Goal: Information Seeking & Learning: Learn about a topic

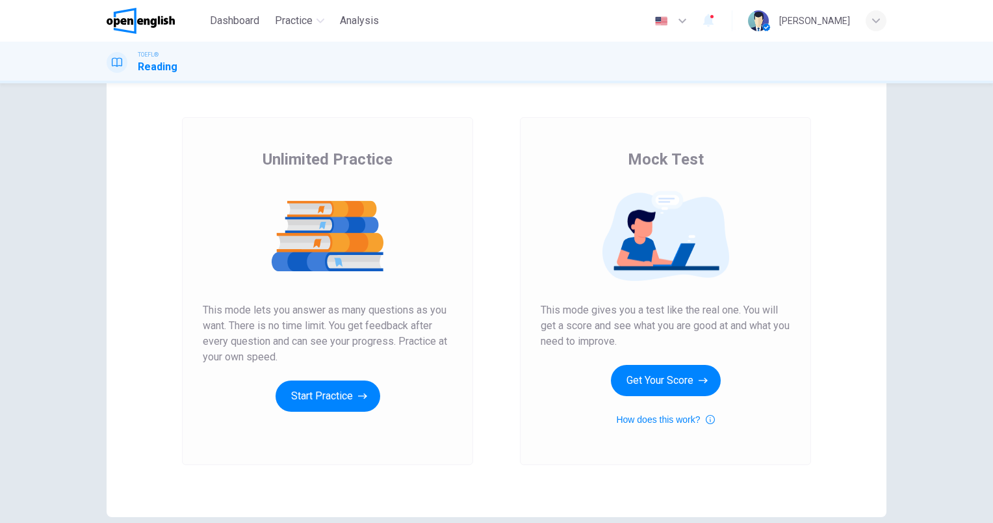
scroll to position [41, 0]
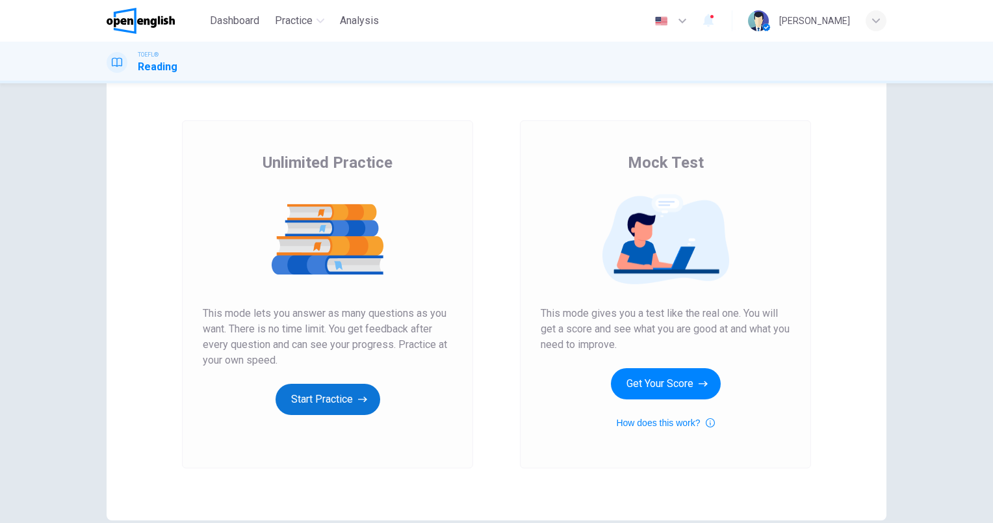
click at [318, 393] on button "Start Practice" at bounding box center [328, 398] width 105 height 31
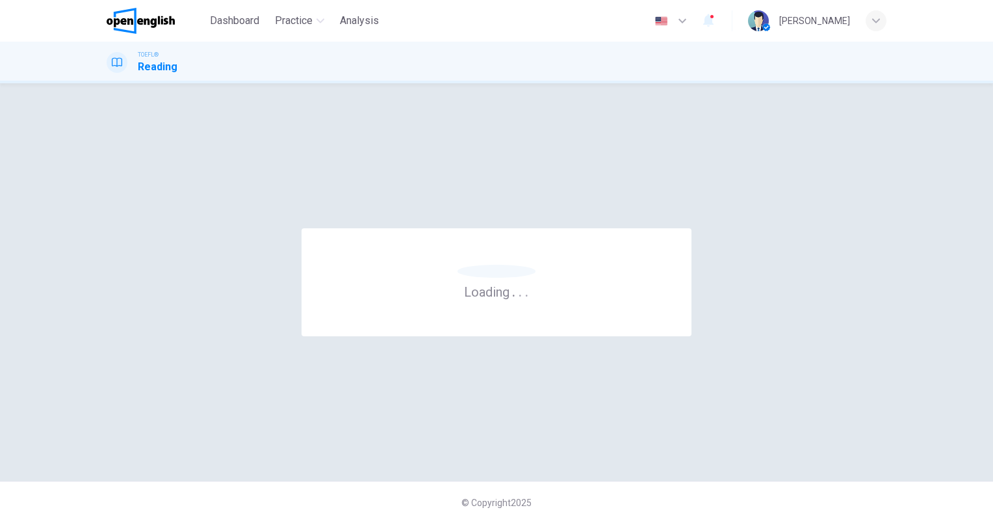
scroll to position [0, 0]
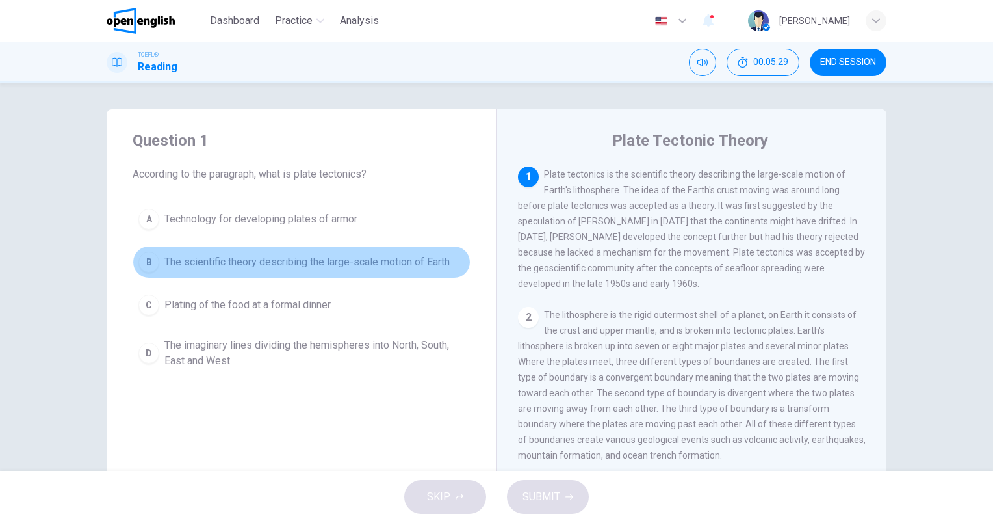
click at [277, 267] on span "The scientific theory describing the large-scale motion of Earth" at bounding box center [306, 262] width 285 height 16
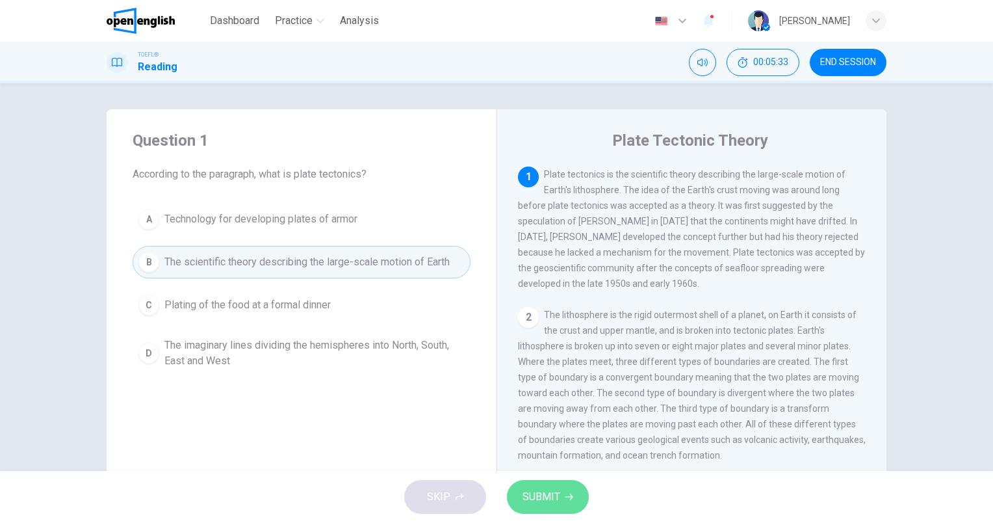
click at [538, 489] on span "SUBMIT" at bounding box center [542, 496] width 38 height 18
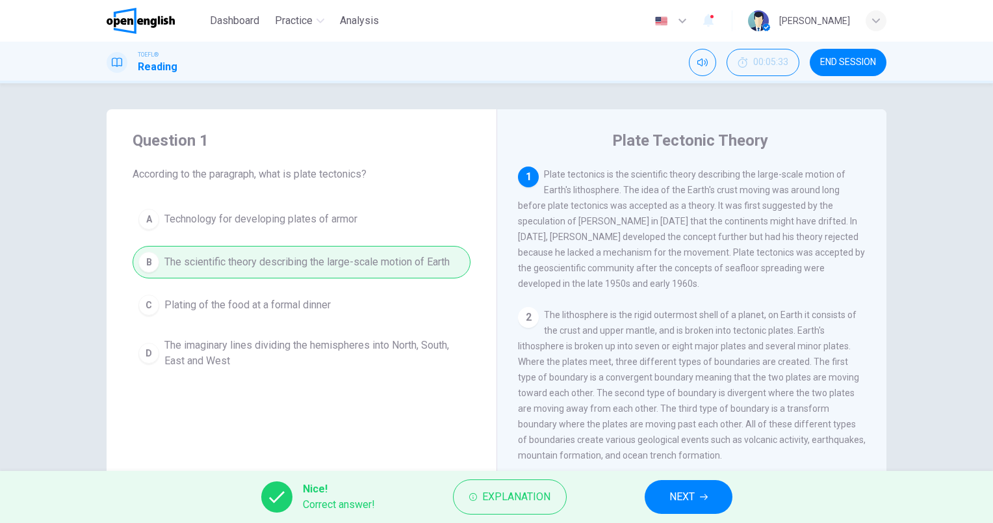
click at [691, 492] on span "NEXT" at bounding box center [681, 496] width 25 height 18
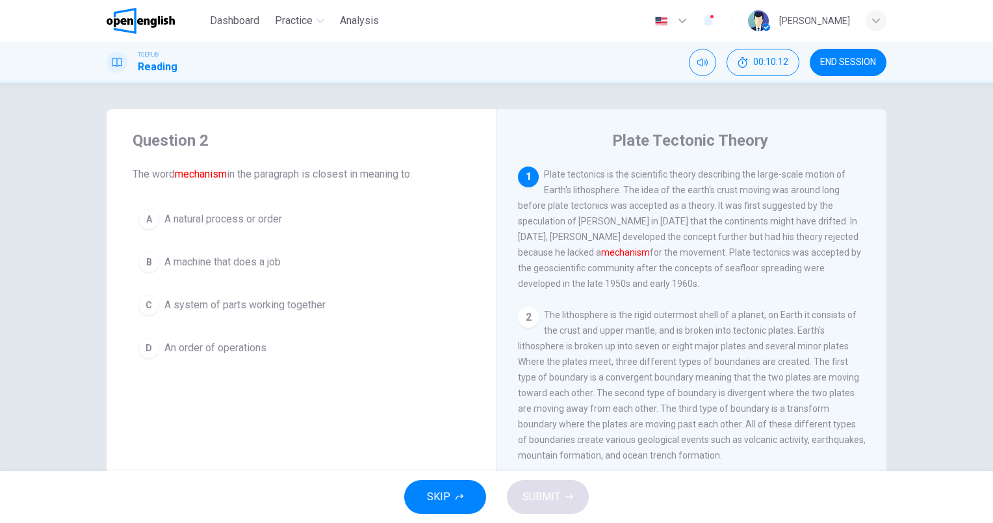
click at [221, 341] on span "An order of operations" at bounding box center [215, 348] width 102 height 16
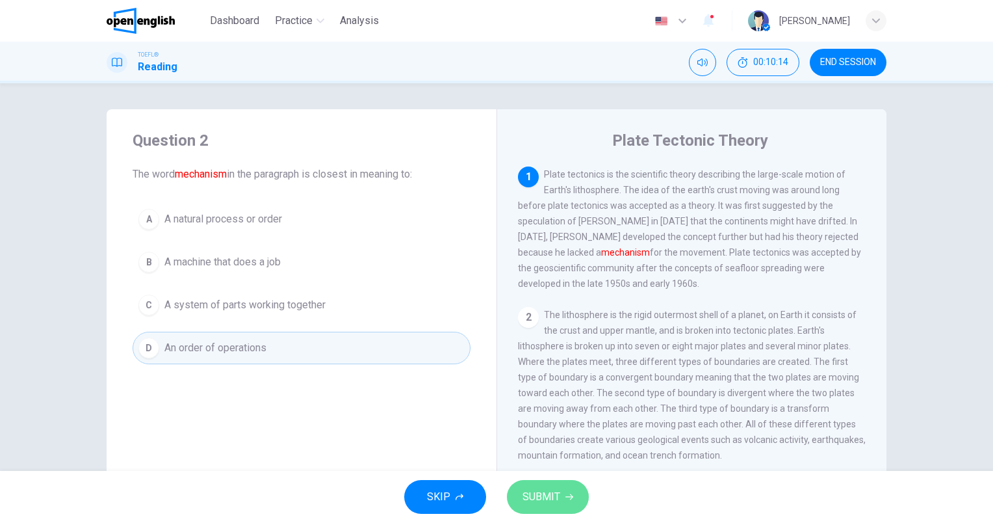
click at [528, 494] on span "SUBMIT" at bounding box center [542, 496] width 38 height 18
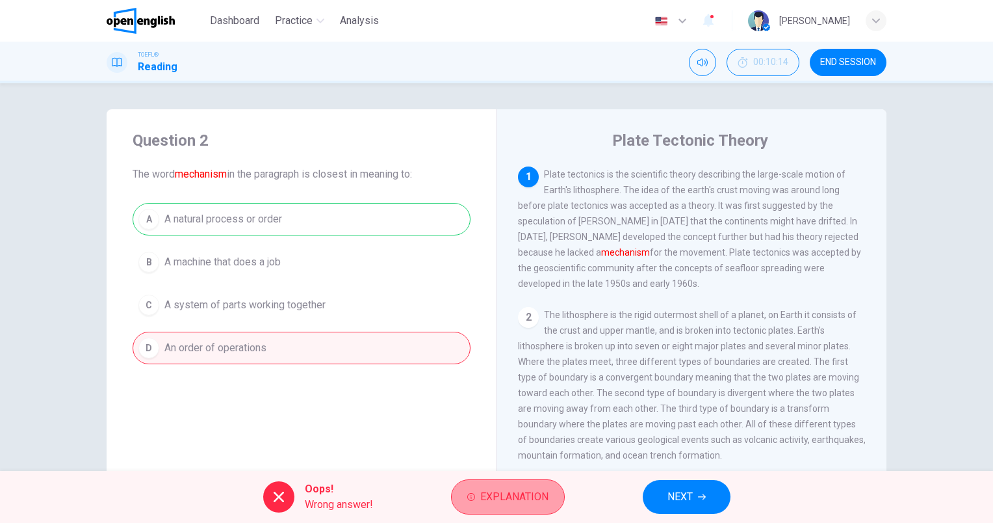
click at [500, 495] on span "Explanation" at bounding box center [514, 496] width 68 height 18
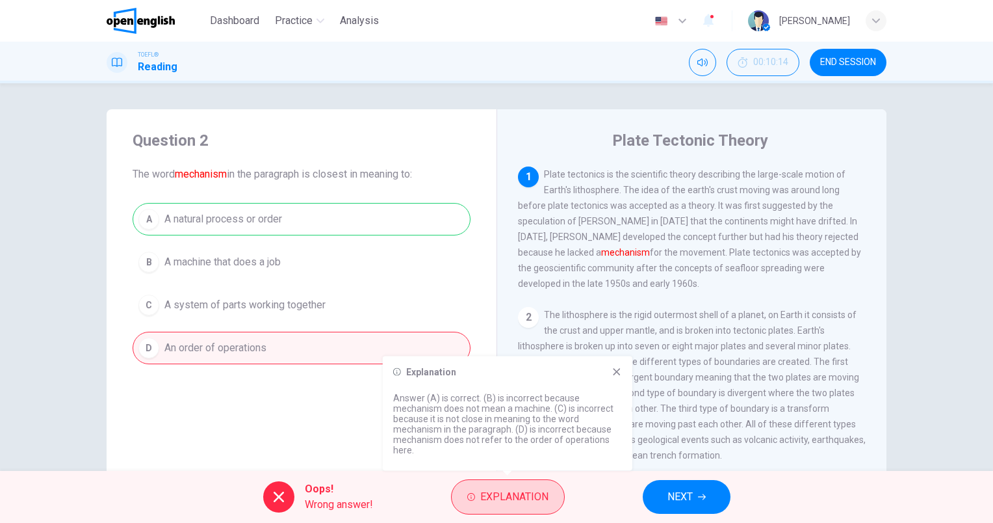
click at [506, 493] on span "Explanation" at bounding box center [514, 496] width 68 height 18
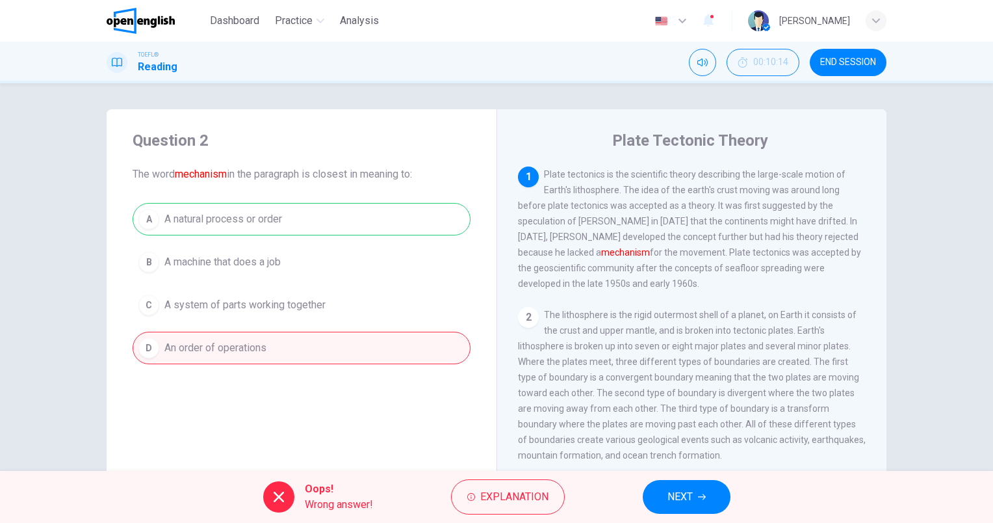
click at [693, 501] on span "NEXT" at bounding box center [679, 496] width 25 height 18
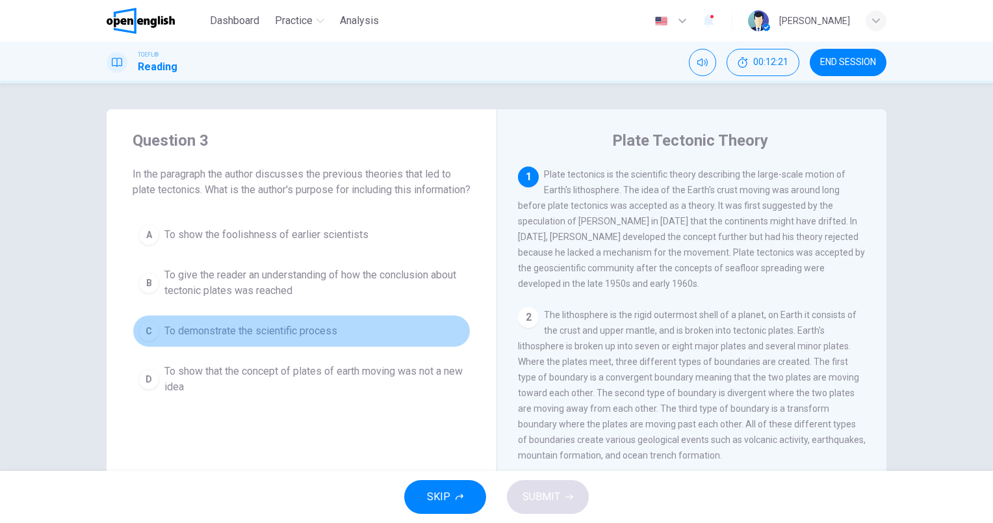
click at [320, 335] on button "C To demonstrate the scientific process" at bounding box center [302, 331] width 338 height 32
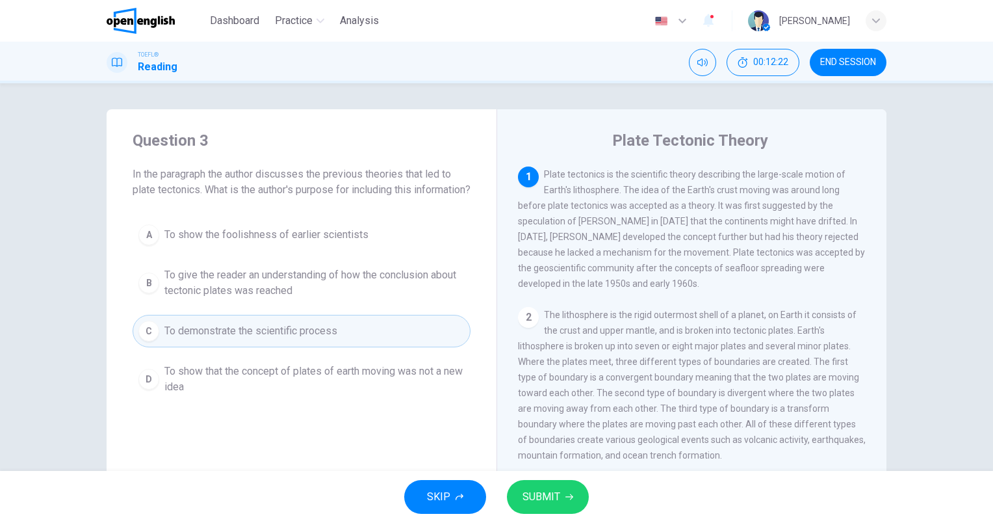
click at [554, 493] on span "SUBMIT" at bounding box center [542, 496] width 38 height 18
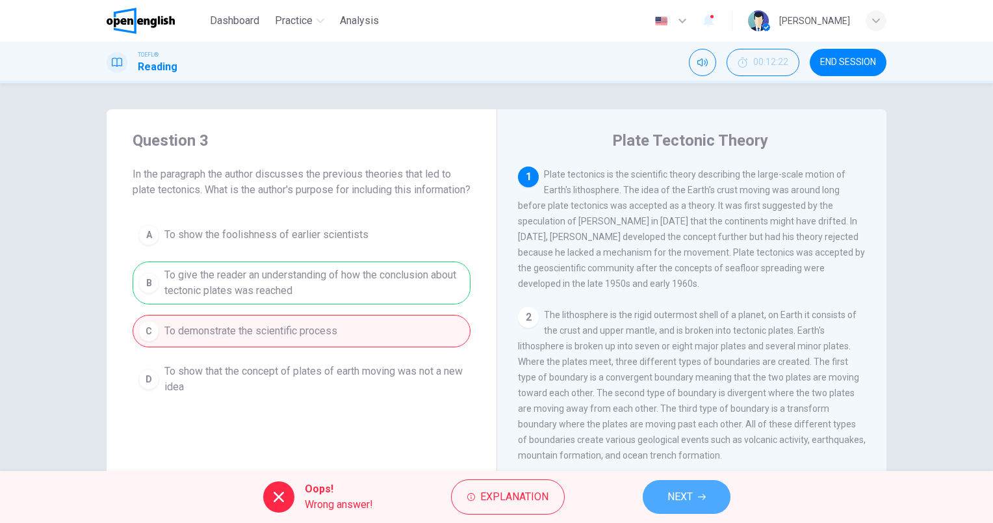
click at [693, 485] on button "NEXT" at bounding box center [687, 497] width 88 height 34
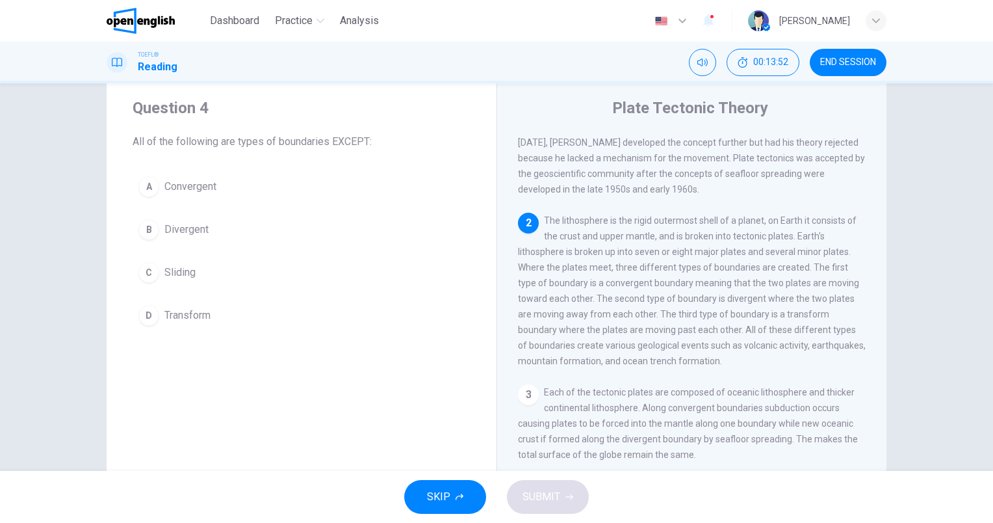
scroll to position [29, 0]
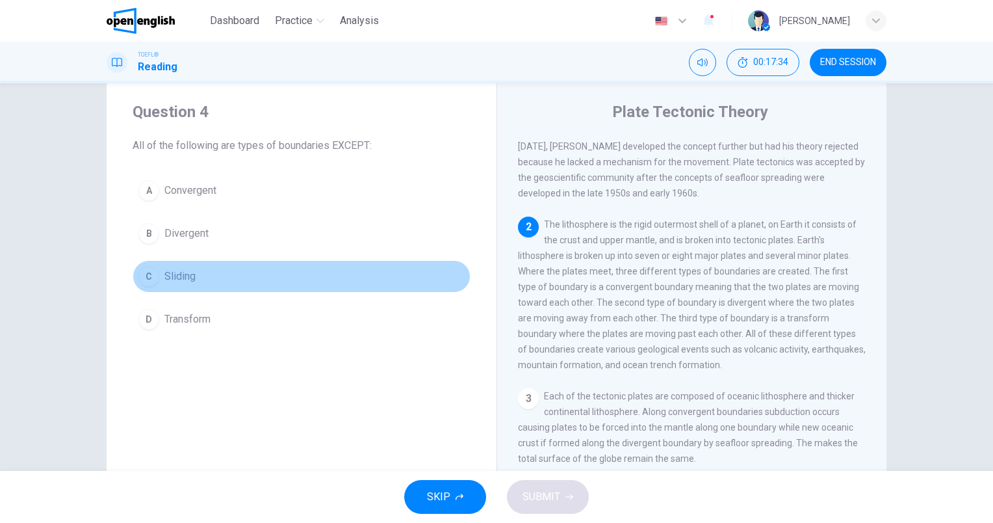
click at [187, 278] on span "Sliding" at bounding box center [179, 276] width 31 height 16
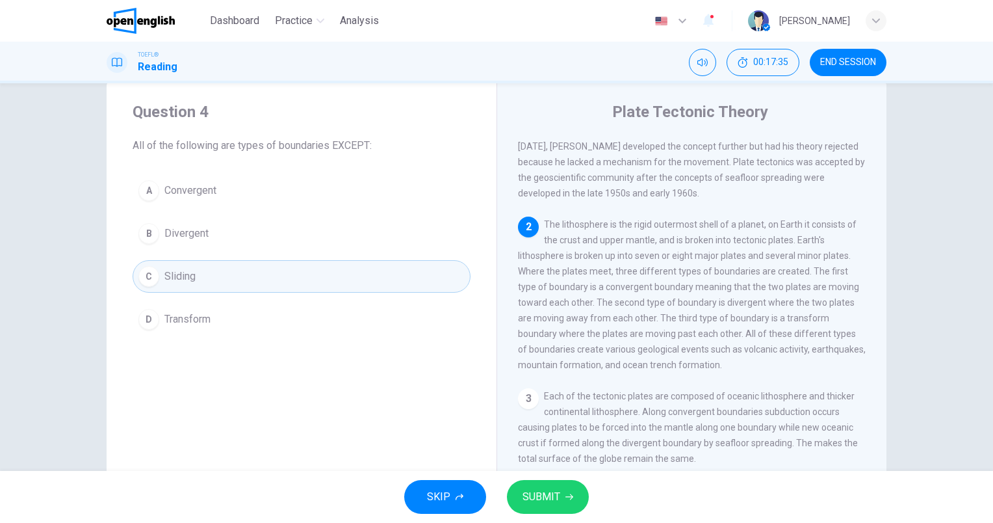
click at [536, 495] on span "SUBMIT" at bounding box center [542, 496] width 38 height 18
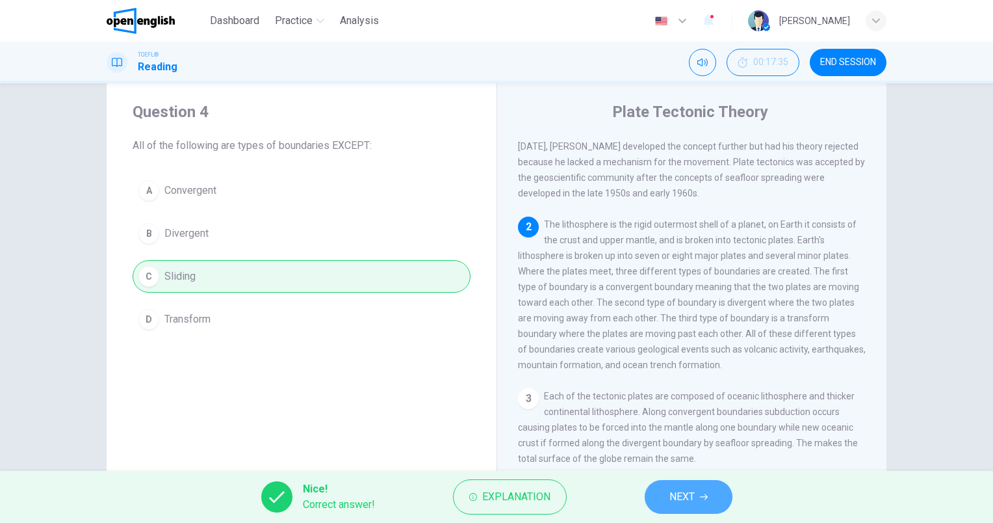
click at [689, 499] on span "NEXT" at bounding box center [681, 496] width 25 height 18
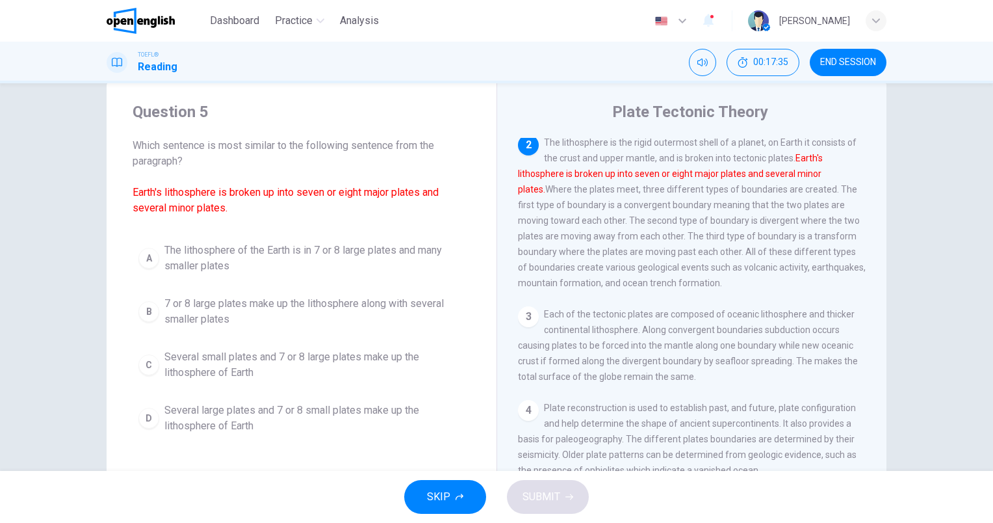
scroll to position [144, 0]
click at [268, 411] on span "Several large plates and 7 or 8 small plates make up the lithosphere of Earth" at bounding box center [314, 417] width 300 height 31
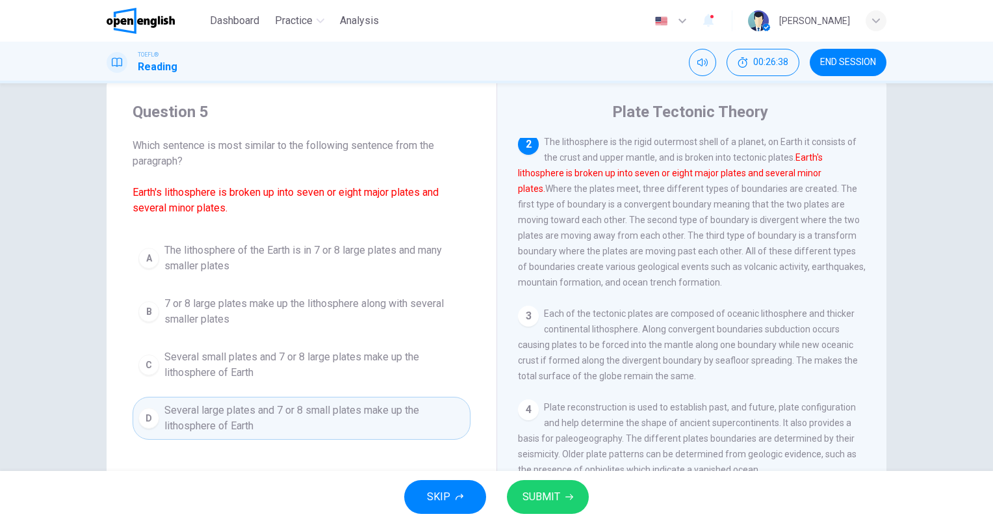
click at [536, 489] on span "SUBMIT" at bounding box center [542, 496] width 38 height 18
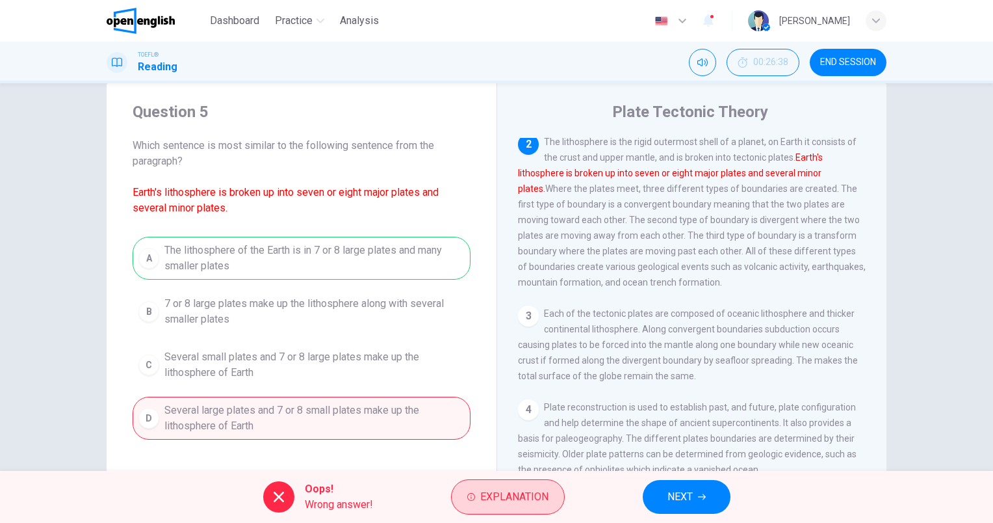
click at [533, 502] on span "Explanation" at bounding box center [514, 496] width 68 height 18
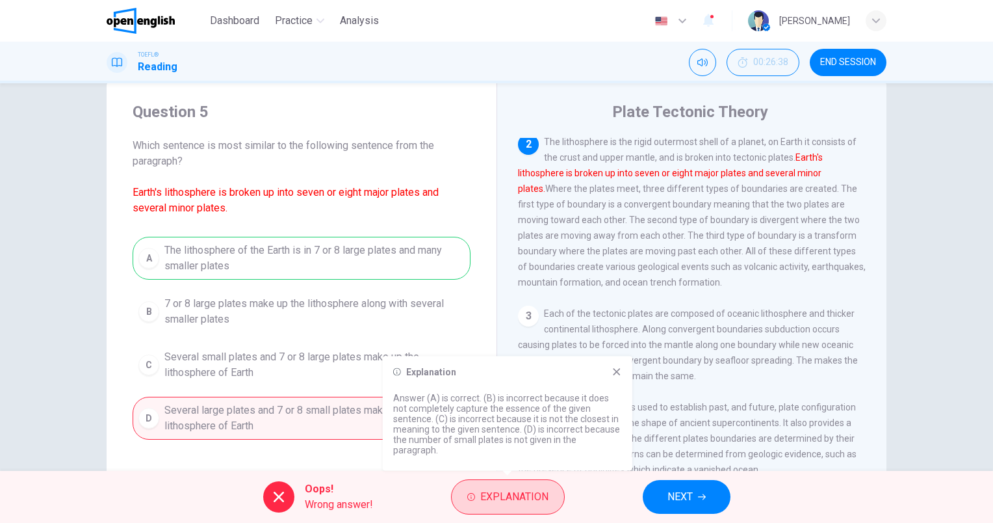
click at [501, 492] on span "Explanation" at bounding box center [514, 496] width 68 height 18
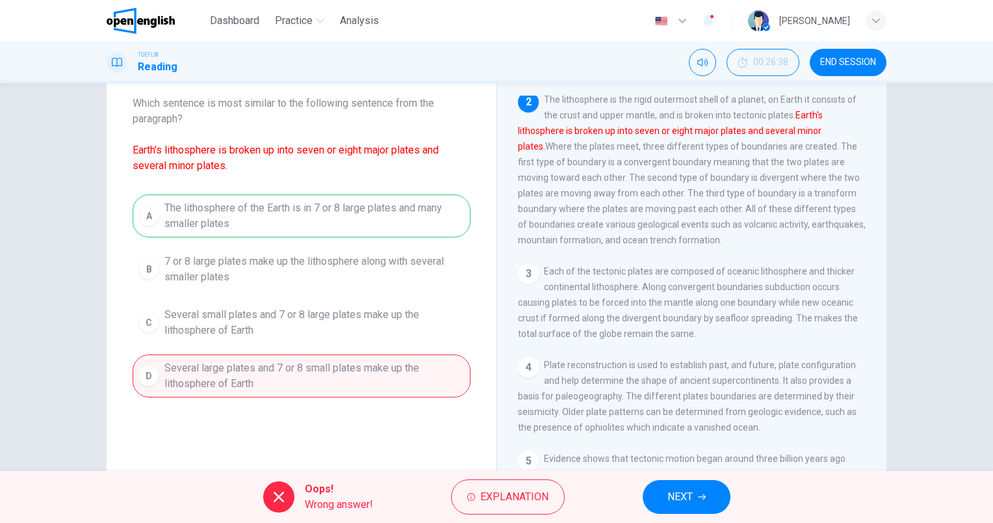
scroll to position [51, 0]
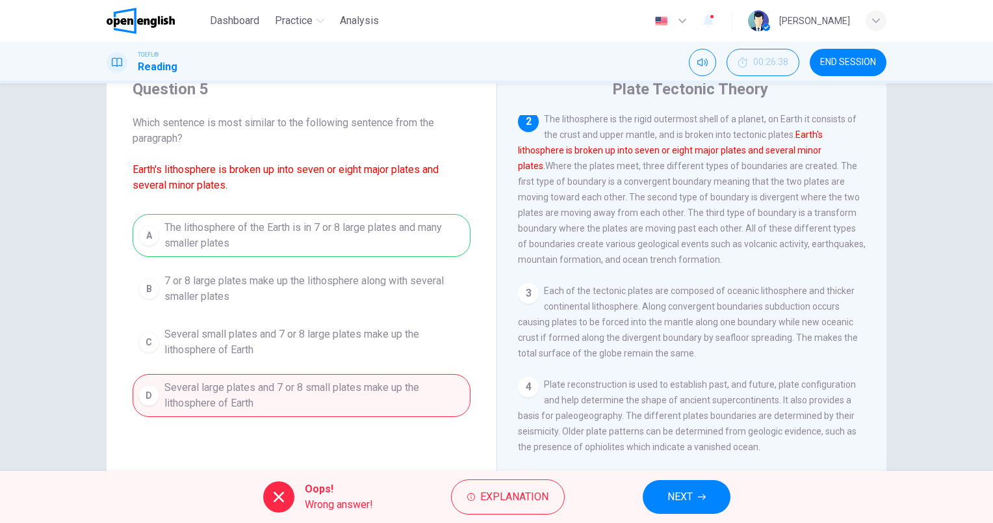
click at [691, 497] on span "NEXT" at bounding box center [679, 496] width 25 height 18
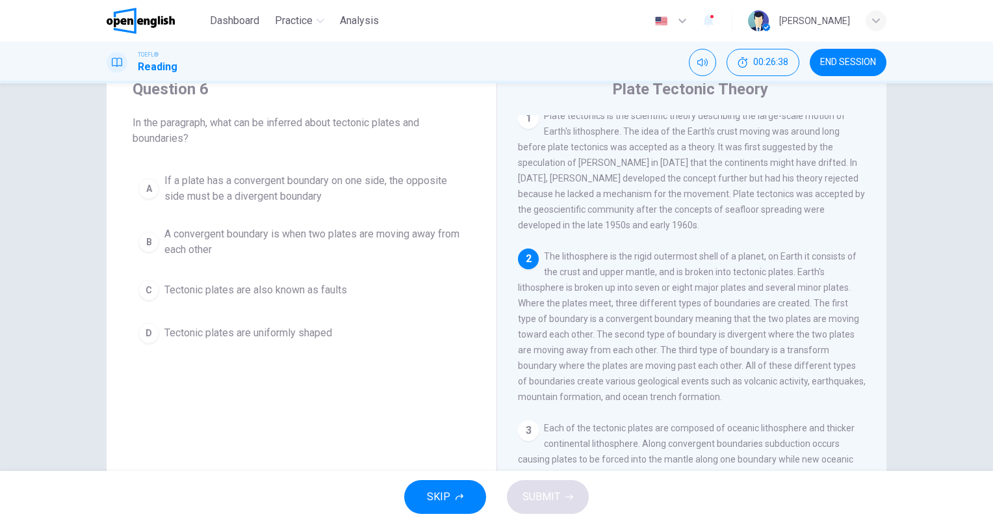
scroll to position [0, 0]
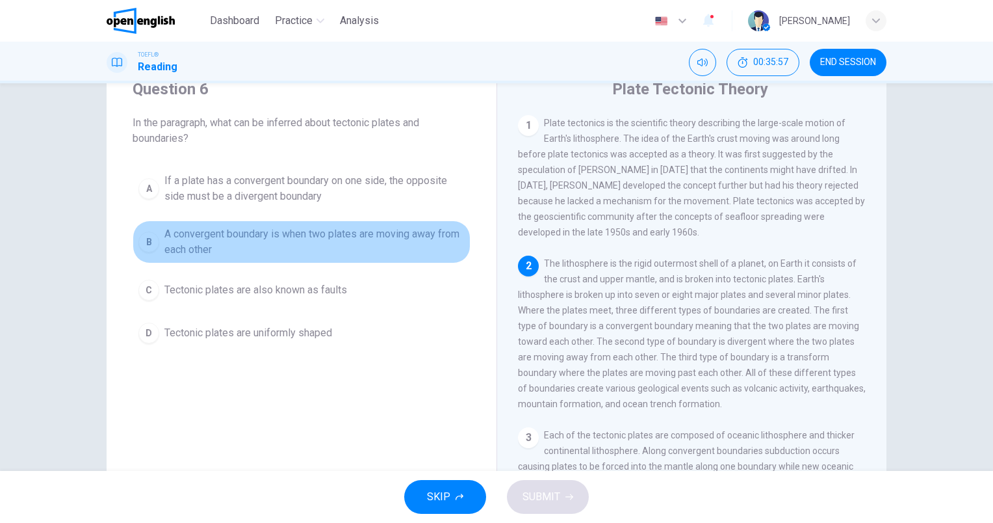
click at [333, 240] on span "A convergent boundary is when two plates are moving away from each other" at bounding box center [314, 241] width 300 height 31
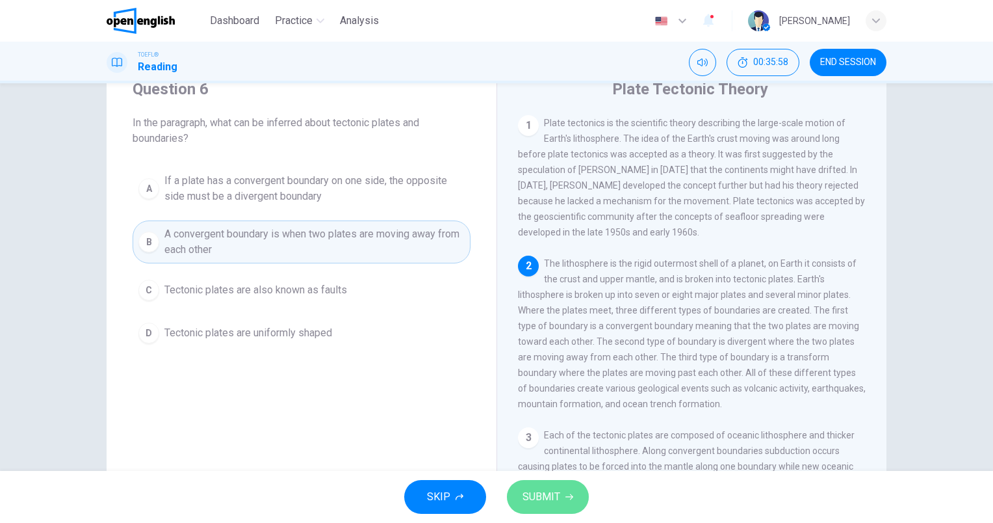
click at [532, 489] on span "SUBMIT" at bounding box center [542, 496] width 38 height 18
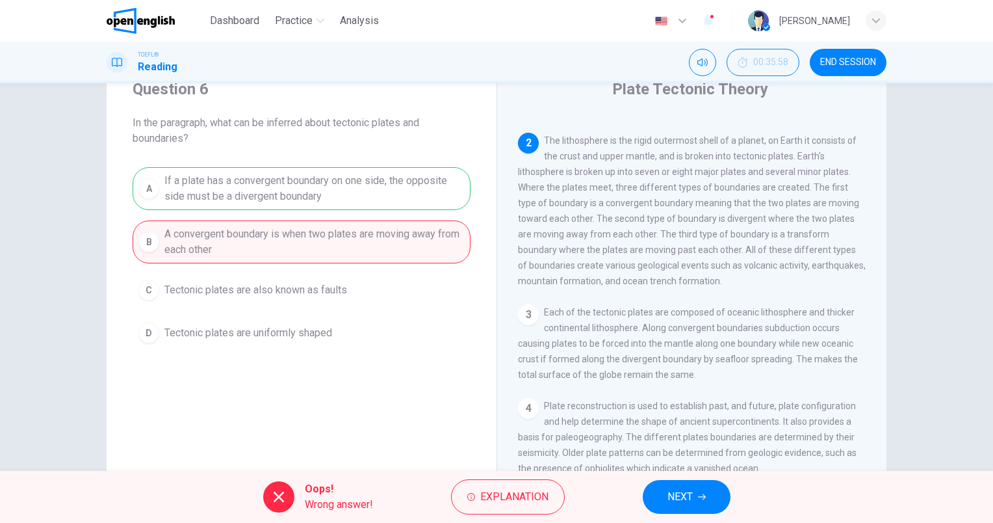
scroll to position [127, 0]
click at [689, 494] on span "NEXT" at bounding box center [679, 496] width 25 height 18
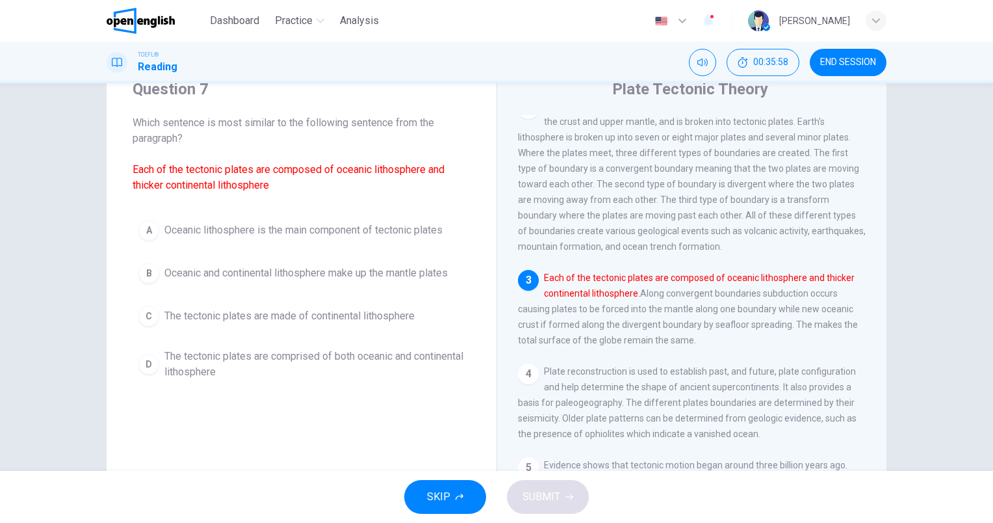
scroll to position [158, 0]
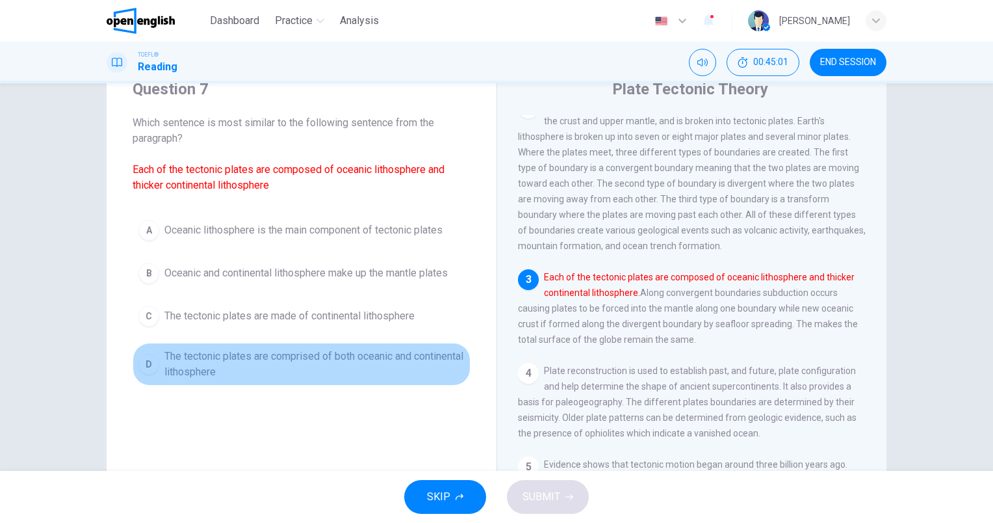
click at [263, 356] on span "The tectonic plates are comprised of both oceanic and continental lithosphere" at bounding box center [314, 363] width 300 height 31
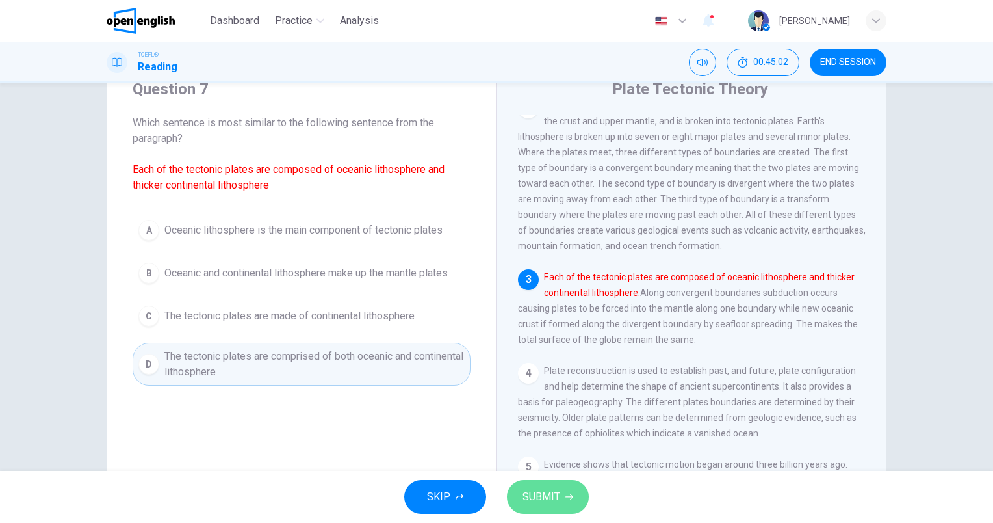
click at [528, 498] on span "SUBMIT" at bounding box center [542, 496] width 38 height 18
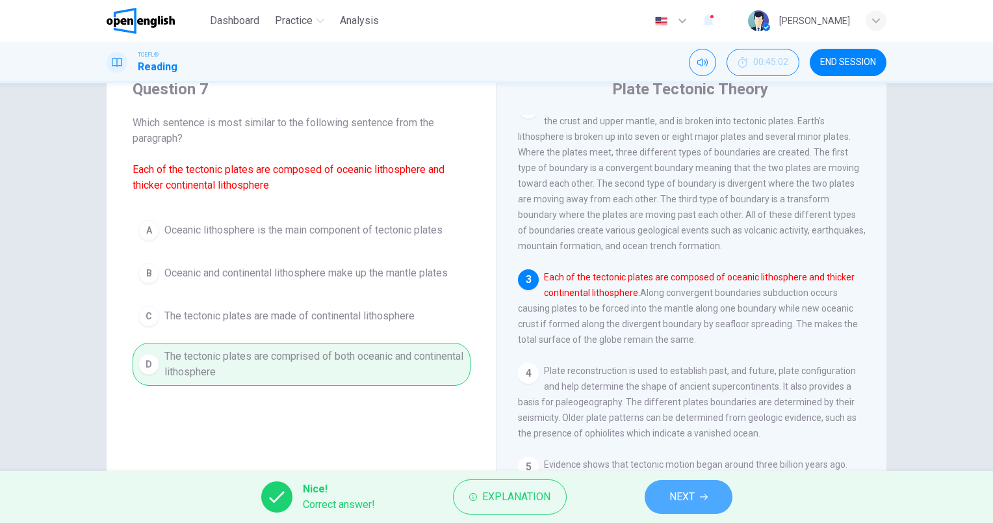
click at [689, 499] on span "NEXT" at bounding box center [681, 496] width 25 height 18
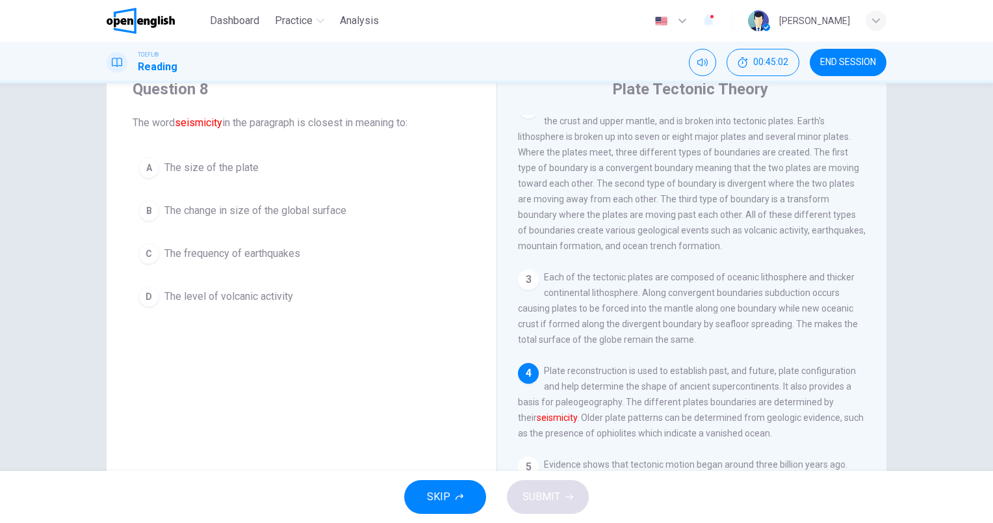
scroll to position [252, 0]
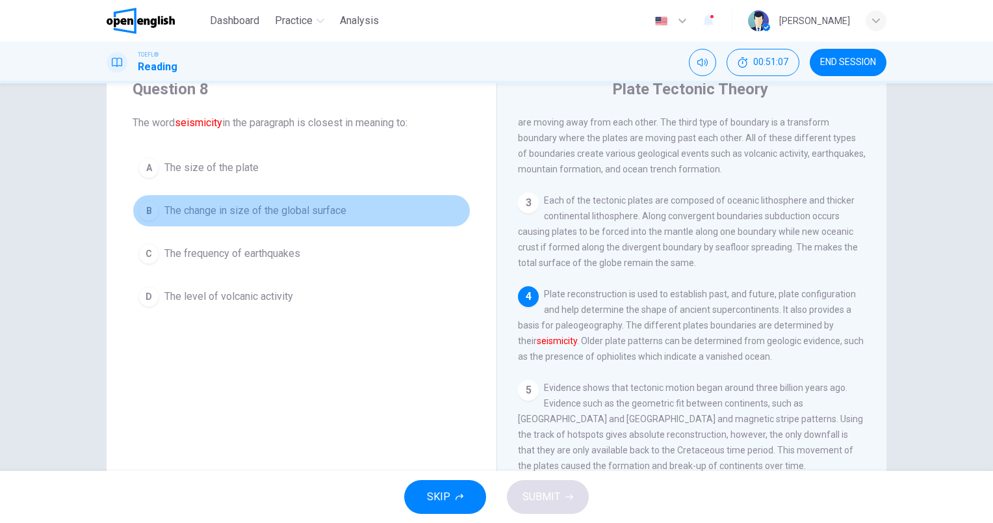
click at [289, 205] on span "The change in size of the global surface" at bounding box center [255, 211] width 182 height 16
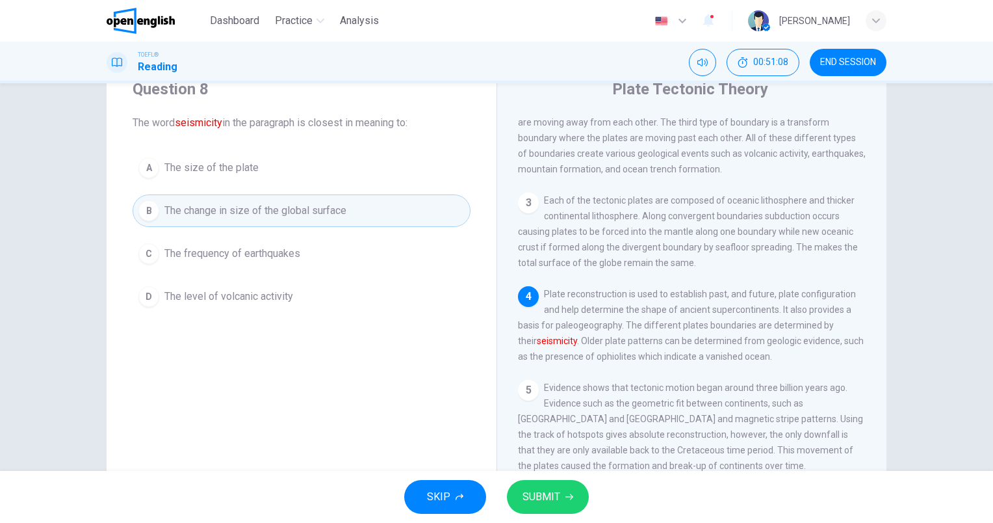
click at [543, 489] on span "SUBMIT" at bounding box center [542, 496] width 38 height 18
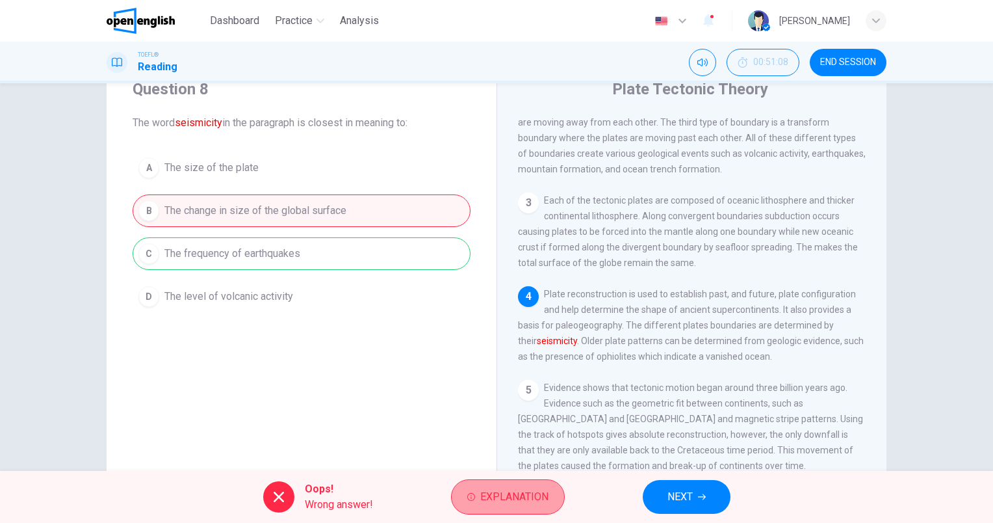
click at [504, 489] on span "Explanation" at bounding box center [514, 496] width 68 height 18
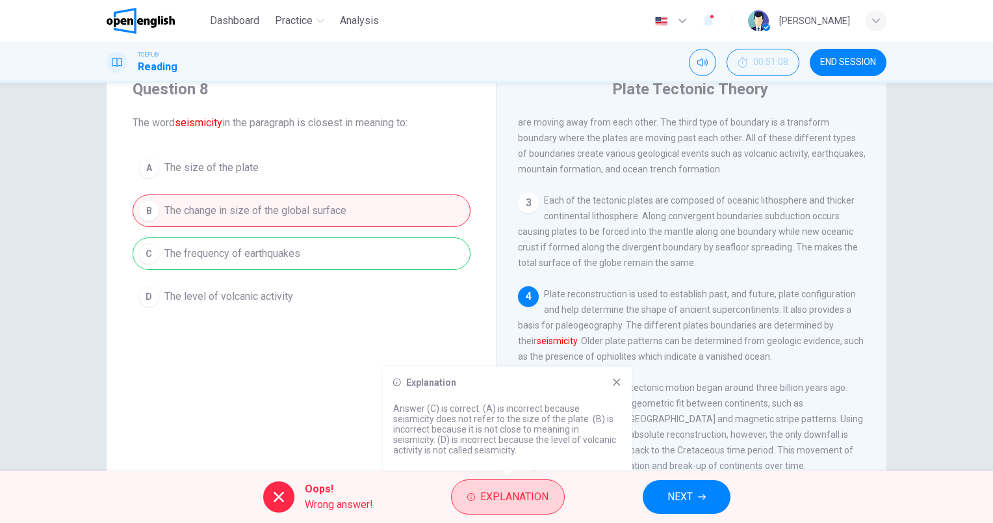
click at [523, 502] on span "Explanation" at bounding box center [514, 496] width 68 height 18
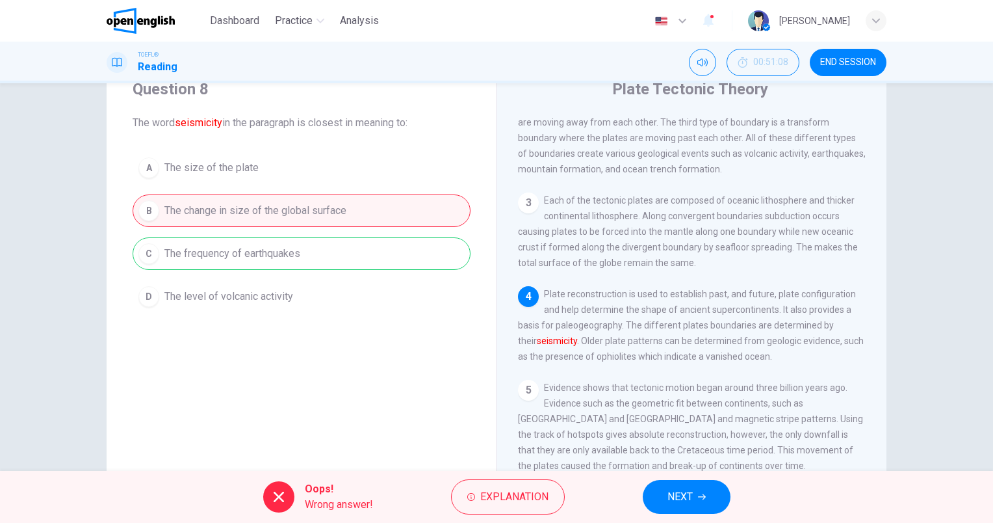
scroll to position [116, 0]
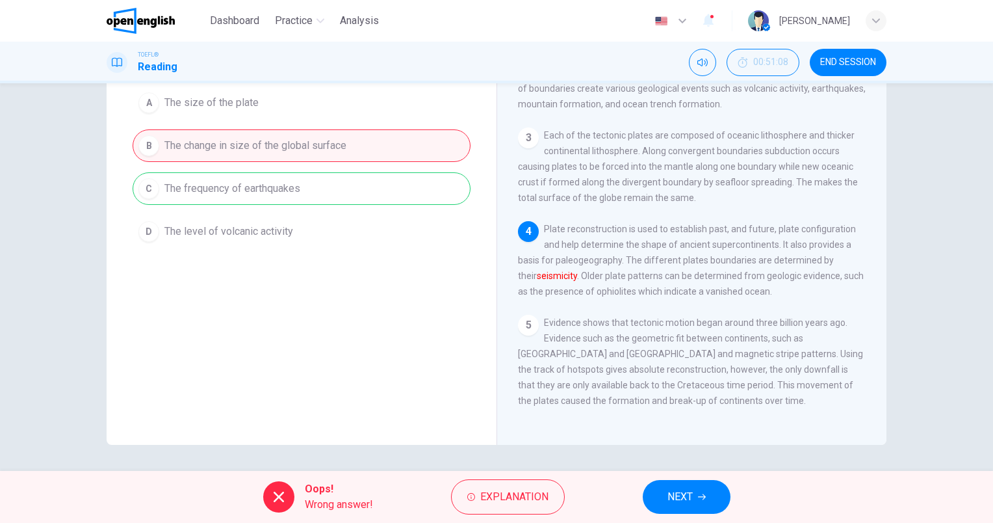
click at [686, 488] on span "NEXT" at bounding box center [679, 496] width 25 height 18
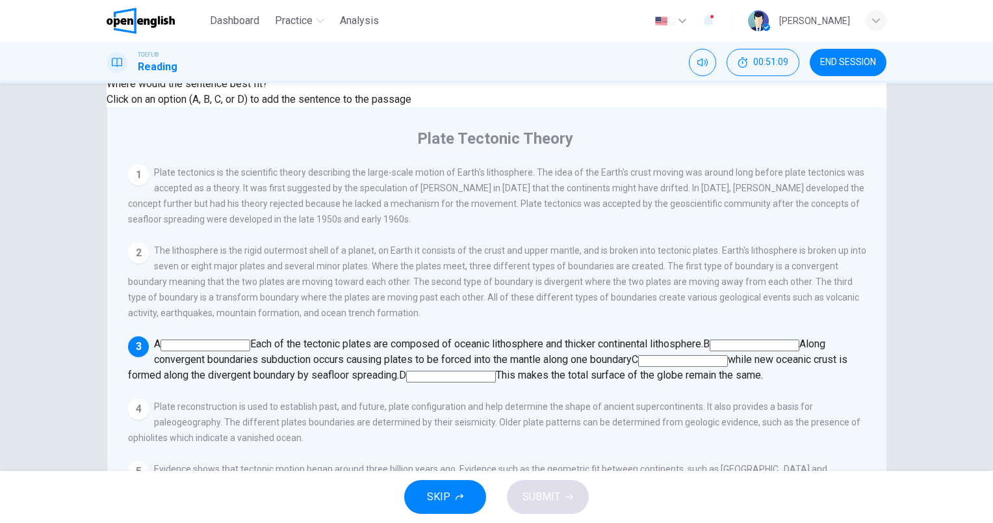
scroll to position [51, 0]
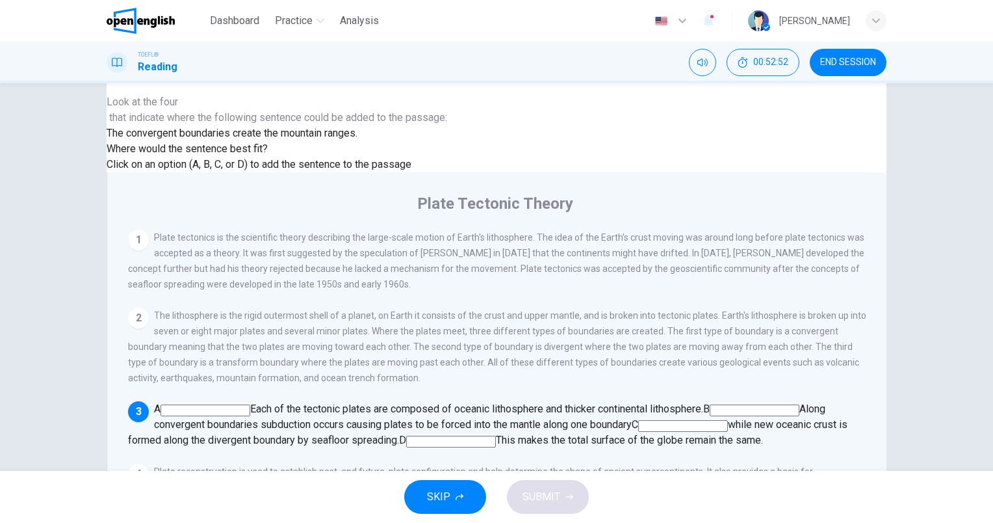
click at [496, 435] on input at bounding box center [451, 441] width 90 height 12
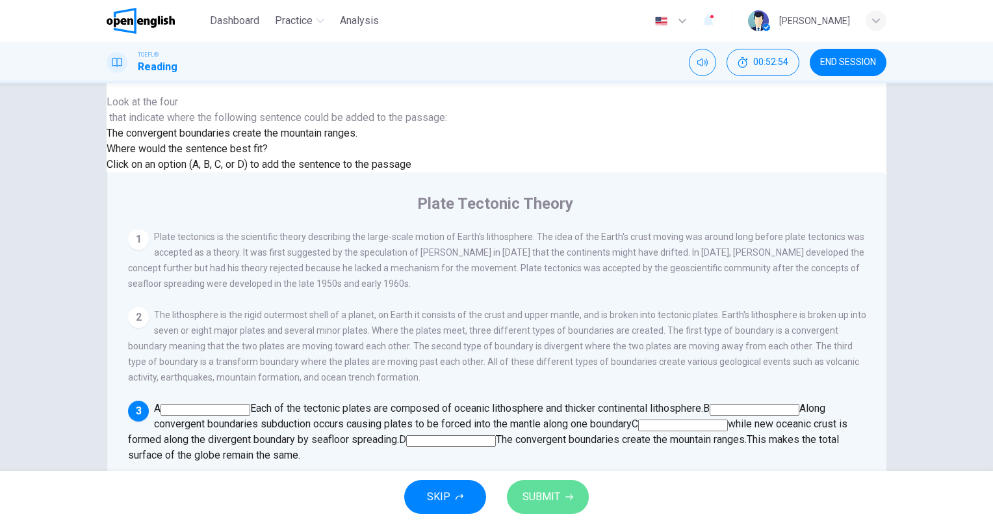
click at [547, 482] on button "SUBMIT" at bounding box center [548, 497] width 82 height 34
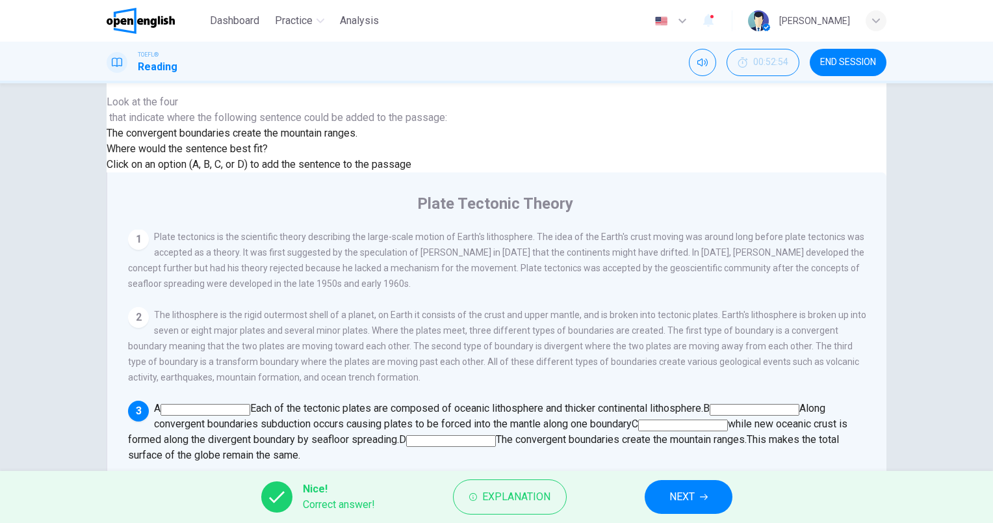
click at [704, 489] on button "NEXT" at bounding box center [689, 497] width 88 height 34
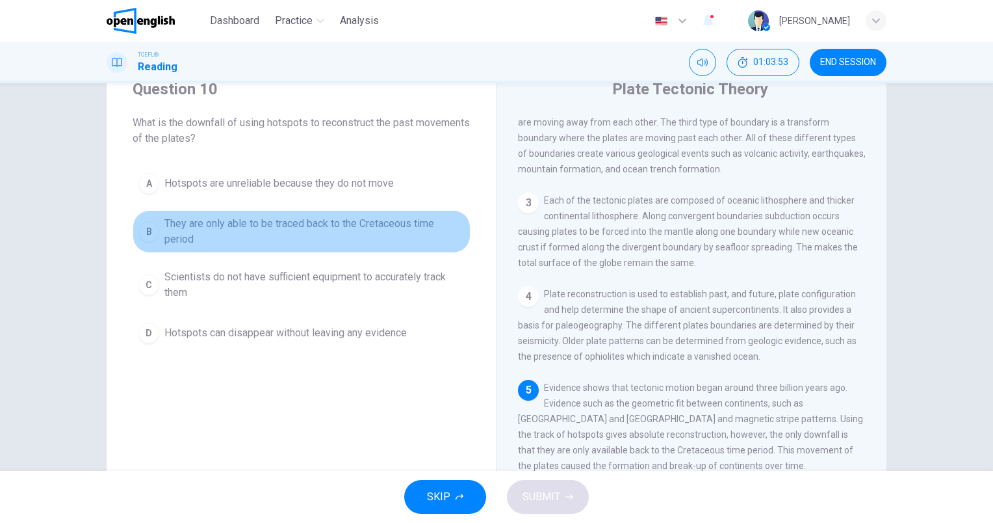
click at [296, 220] on span "They are only able to be traced back to the Cretaceous time period" at bounding box center [314, 231] width 300 height 31
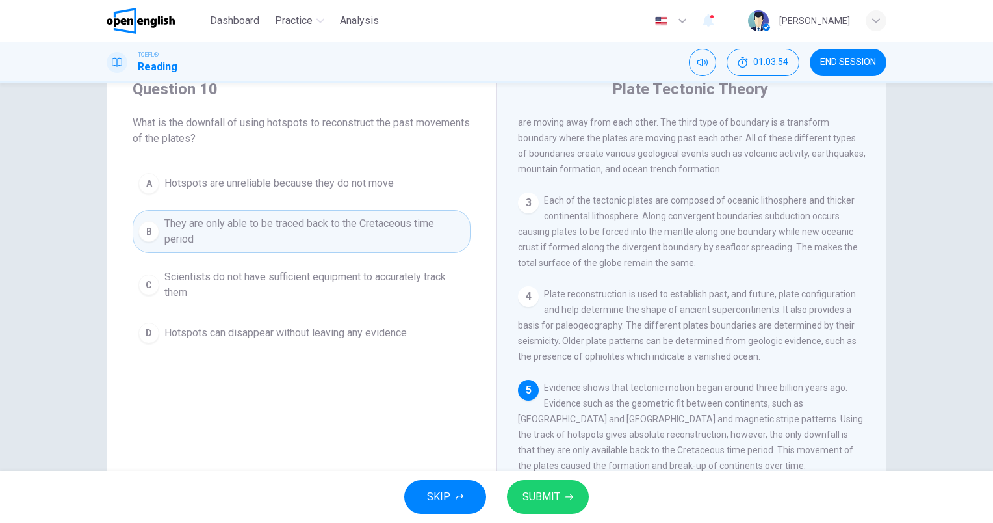
click at [547, 495] on span "SUBMIT" at bounding box center [542, 496] width 38 height 18
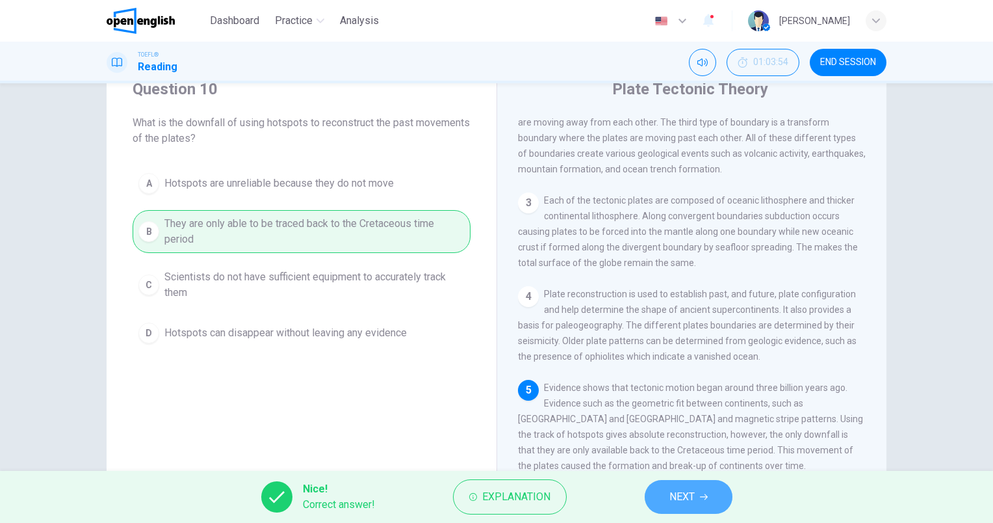
click at [684, 495] on span "NEXT" at bounding box center [681, 496] width 25 height 18
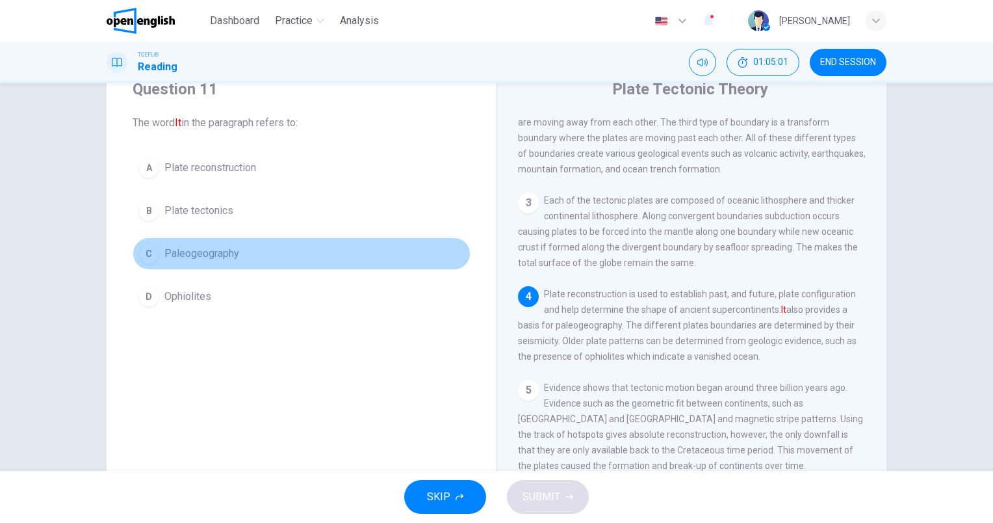
click at [224, 259] on span "Paleogeography" at bounding box center [201, 254] width 75 height 16
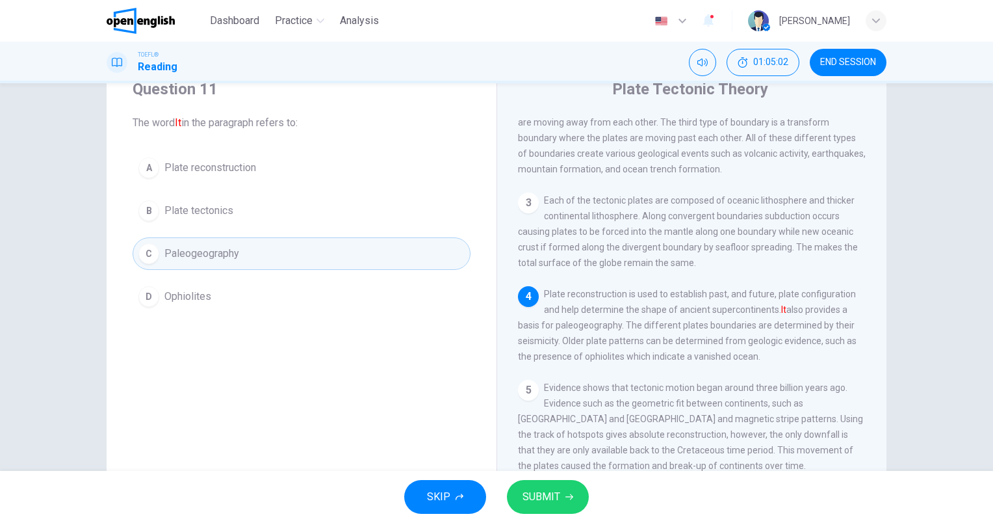
click at [526, 491] on span "SUBMIT" at bounding box center [542, 496] width 38 height 18
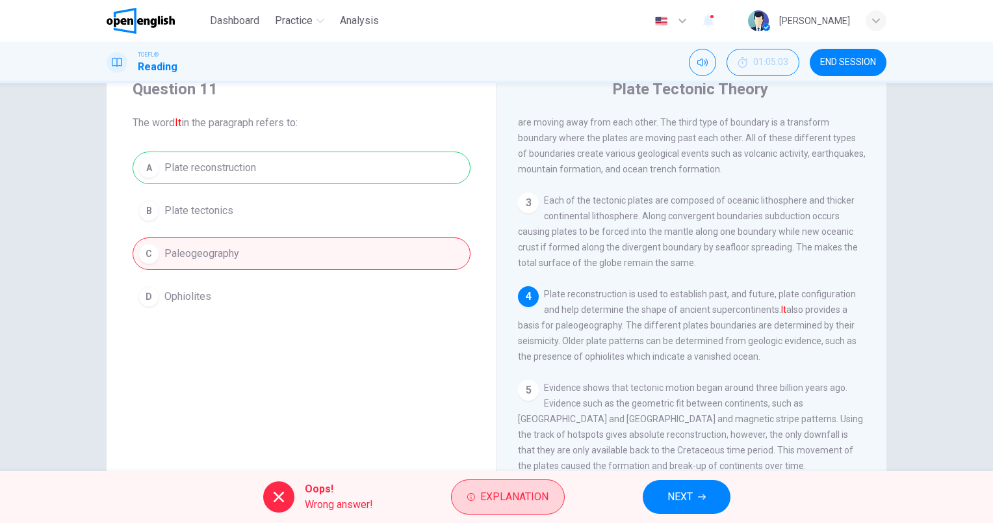
click at [503, 494] on span "Explanation" at bounding box center [514, 496] width 68 height 18
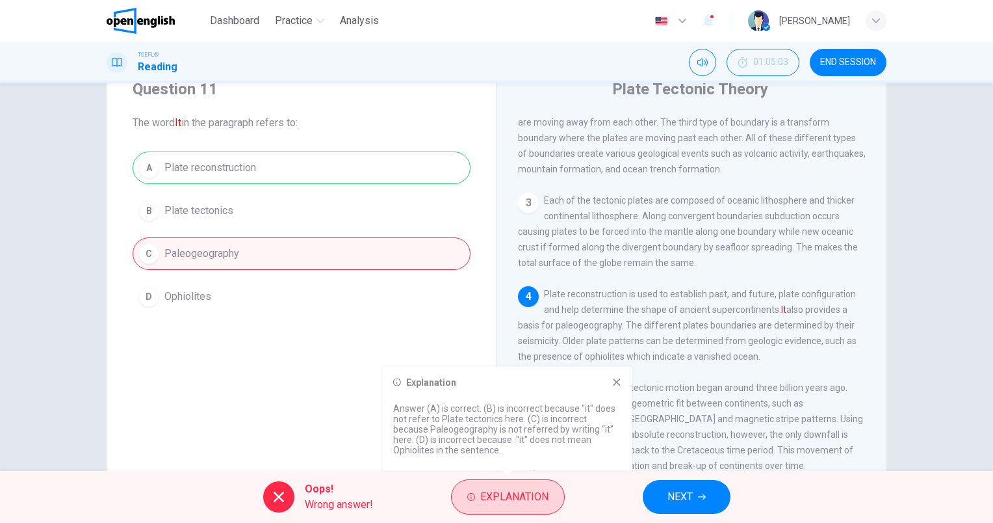
click at [532, 491] on span "Explanation" at bounding box center [514, 496] width 68 height 18
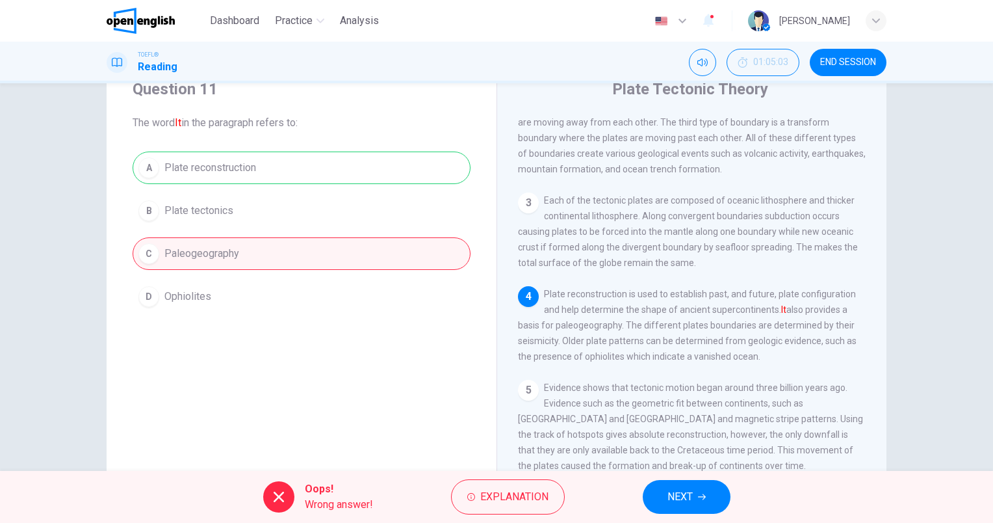
click at [693, 491] on span "NEXT" at bounding box center [679, 496] width 25 height 18
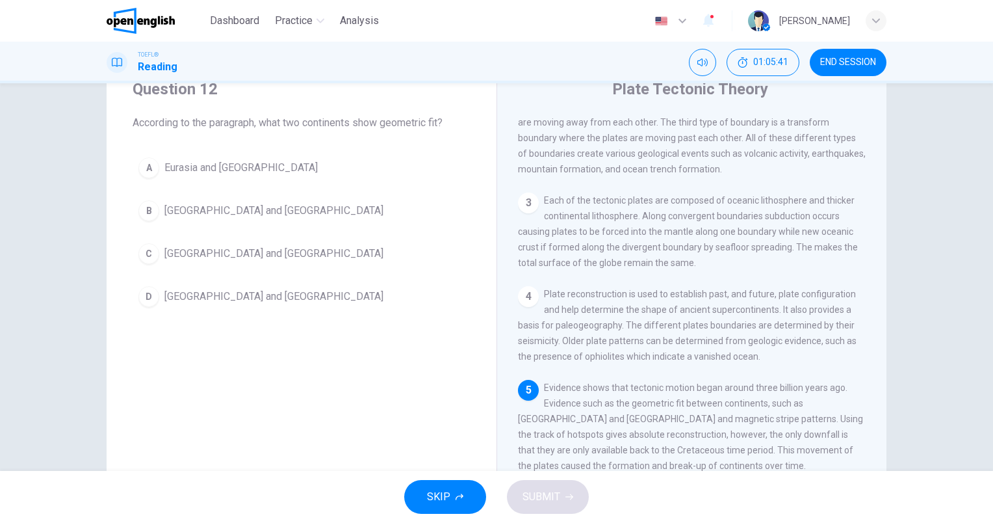
click at [228, 302] on span "Africa and South America" at bounding box center [273, 297] width 219 height 16
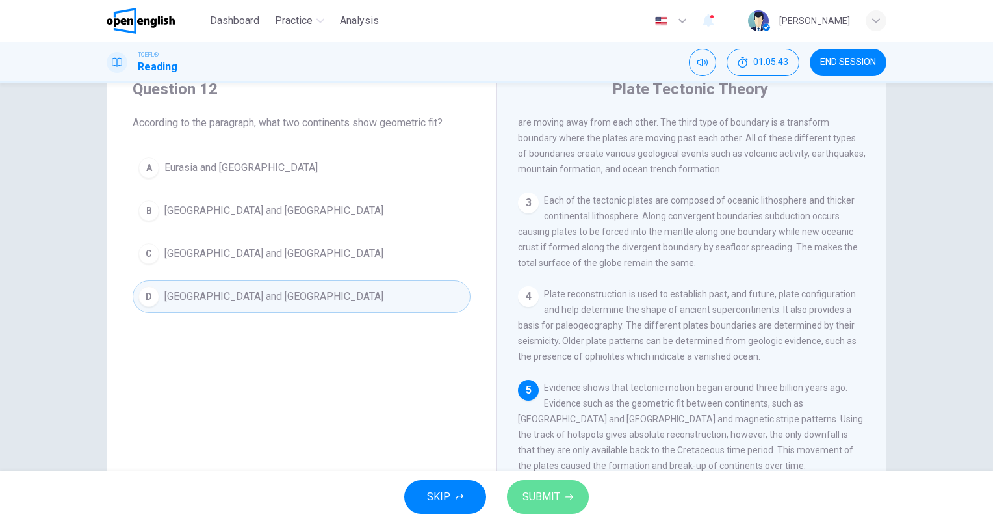
click at [530, 495] on span "SUBMIT" at bounding box center [542, 496] width 38 height 18
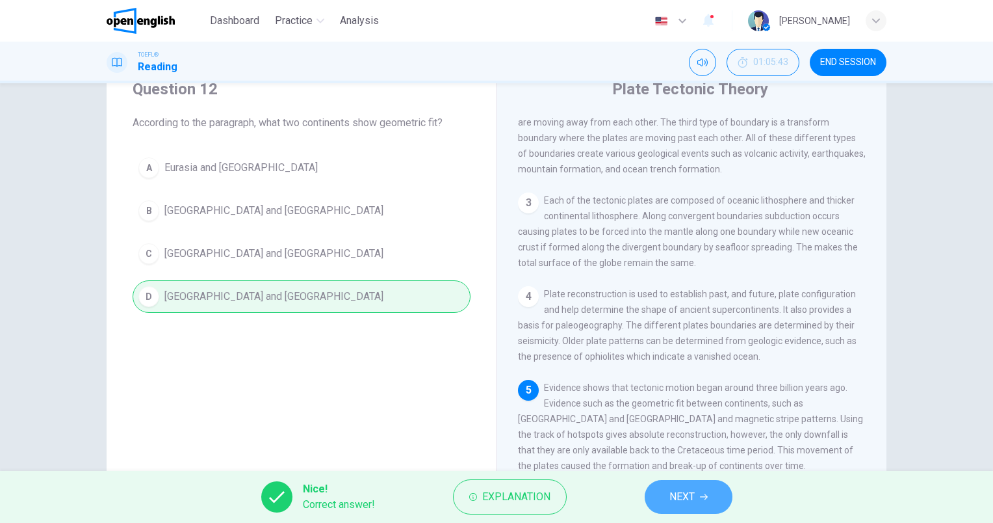
click at [693, 490] on span "NEXT" at bounding box center [681, 496] width 25 height 18
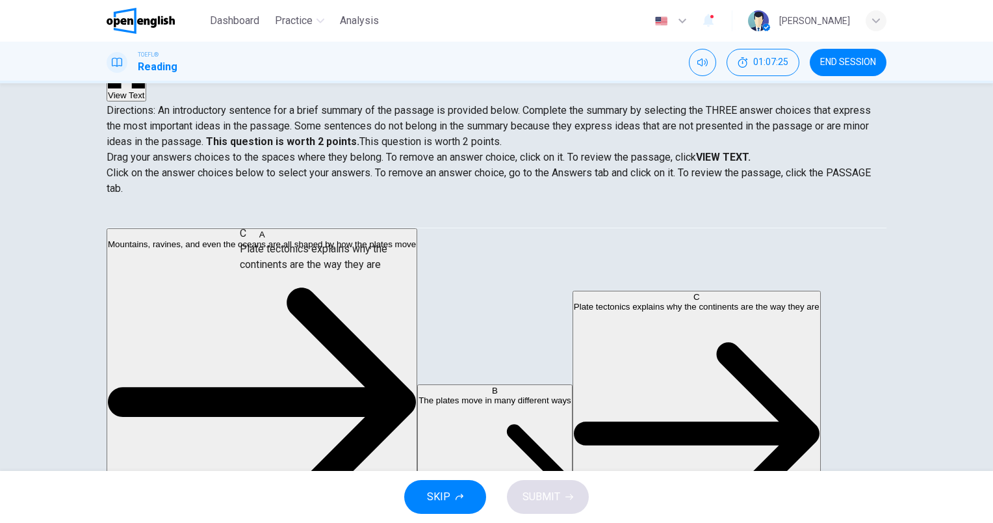
scroll to position [139, 0]
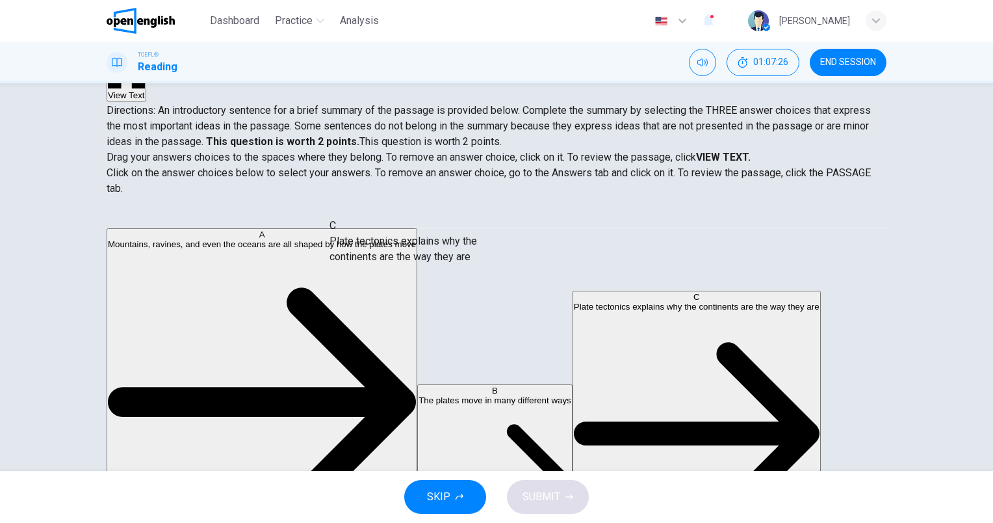
drag, startPoint x: 236, startPoint y: 244, endPoint x: 447, endPoint y: 250, distance: 211.3
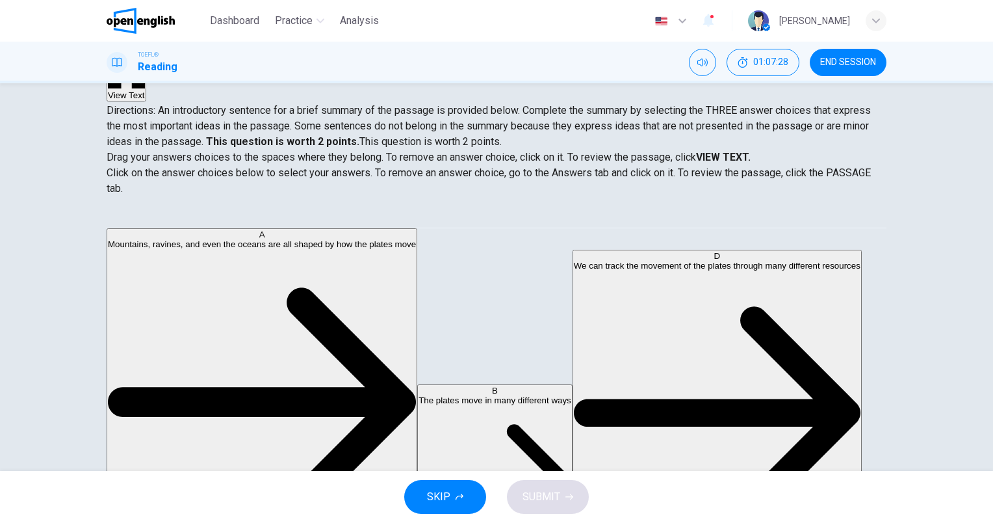
scroll to position [195, 0]
drag, startPoint x: 247, startPoint y: 283, endPoint x: 551, endPoint y: 305, distance: 304.9
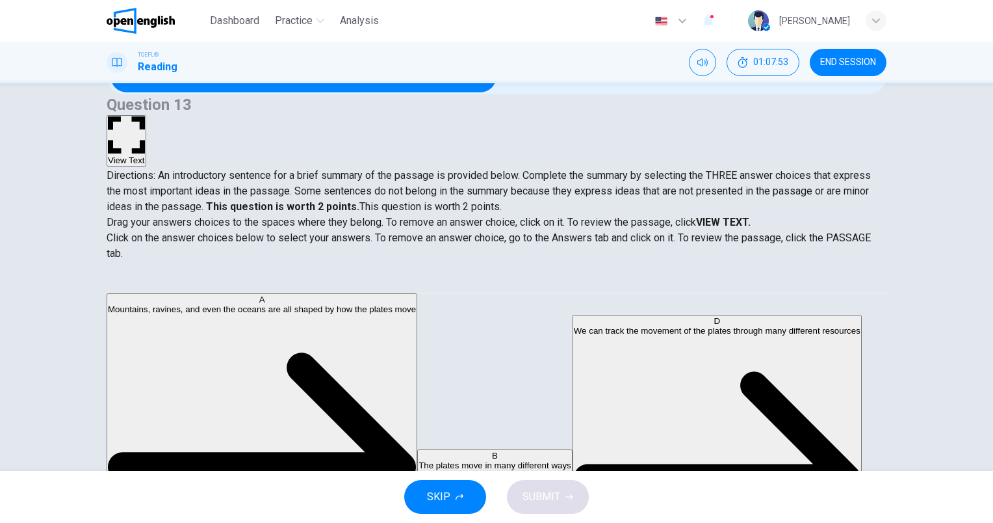
scroll to position [101, 0]
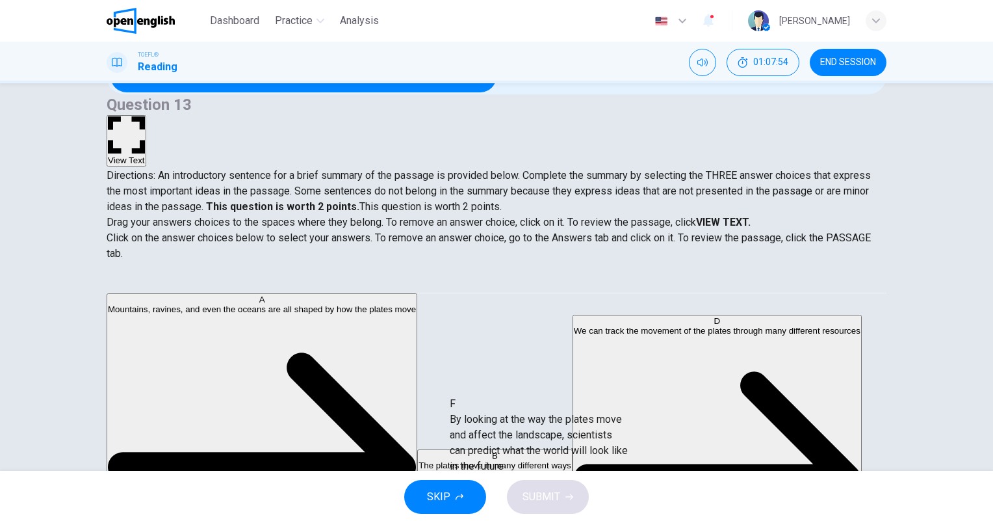
drag, startPoint x: 228, startPoint y: 440, endPoint x: 560, endPoint y: 437, distance: 332.1
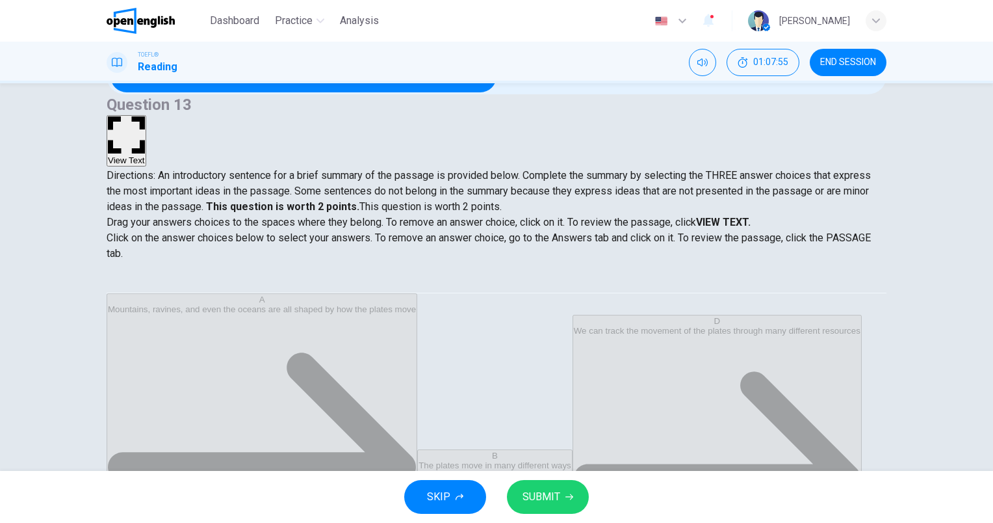
scroll to position [8, 0]
click at [533, 500] on span "SUBMIT" at bounding box center [542, 496] width 38 height 18
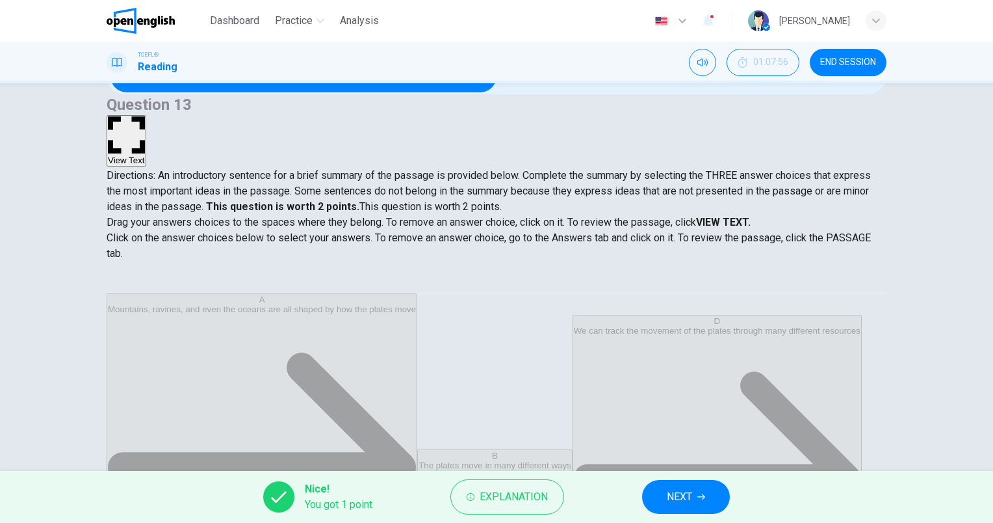
scroll to position [116, 0]
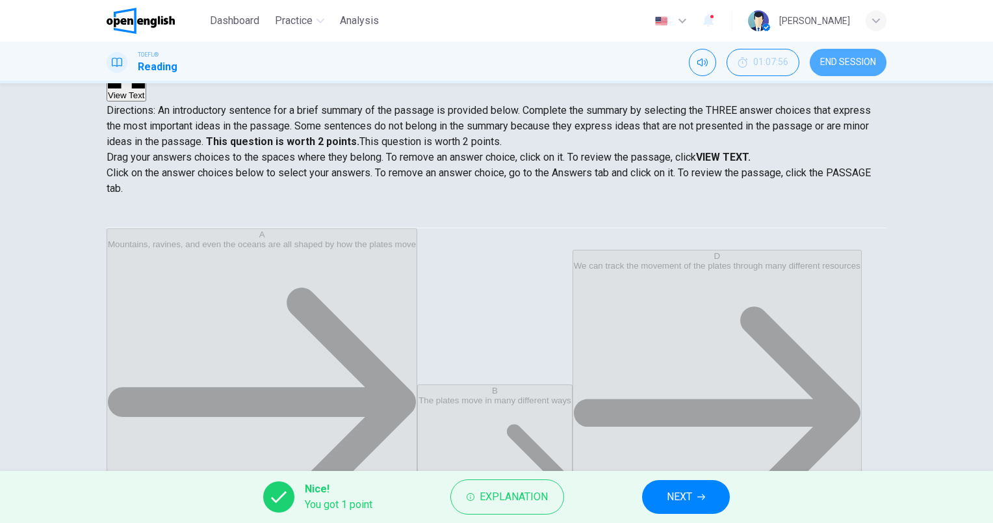
click at [840, 58] on span "END SESSION" at bounding box center [848, 62] width 56 height 10
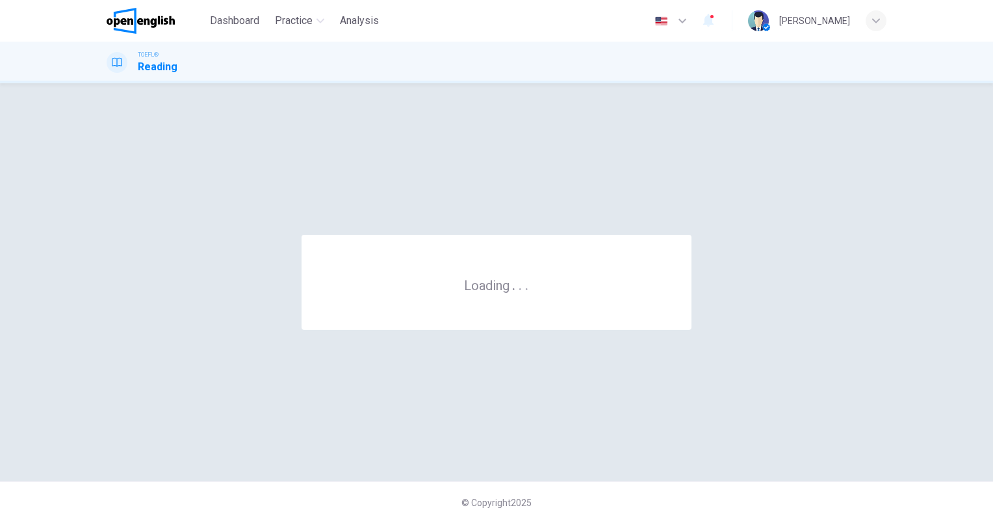
scroll to position [0, 0]
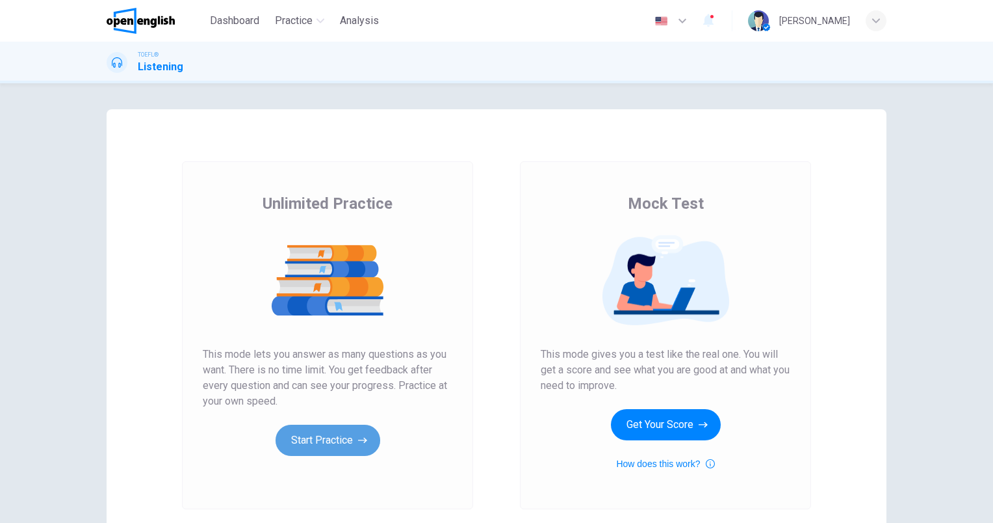
click at [313, 432] on button "Start Practice" at bounding box center [328, 439] width 105 height 31
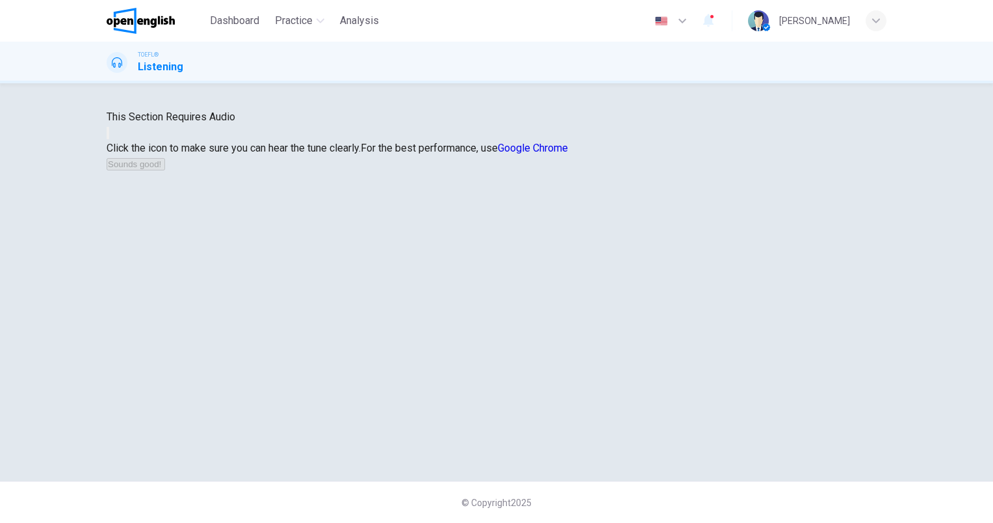
click at [109, 139] on button "button" at bounding box center [108, 133] width 3 height 12
click at [165, 170] on button "Sounds good!" at bounding box center [136, 164] width 58 height 12
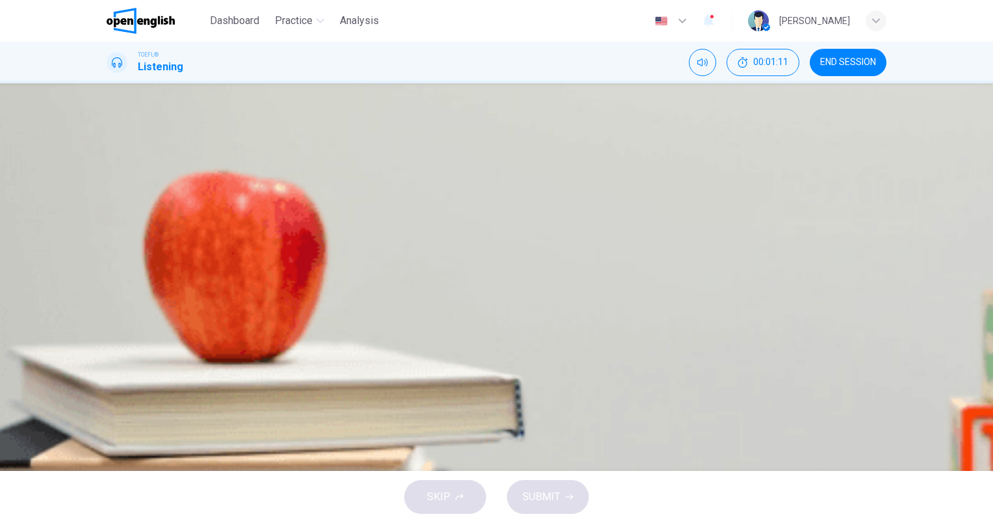
click at [108, 333] on icon "button" at bounding box center [108, 333] width 0 height 0
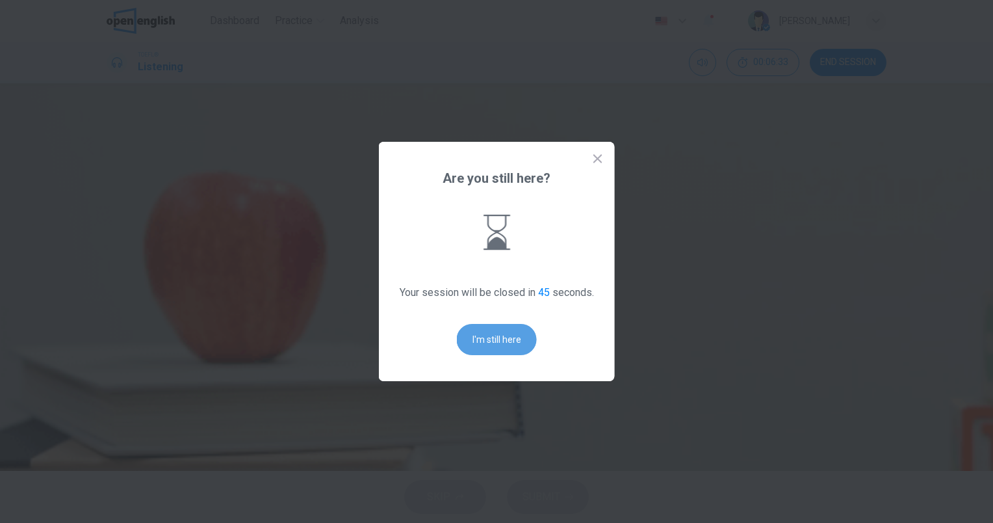
click at [498, 335] on button "I'm still here" at bounding box center [497, 339] width 80 height 31
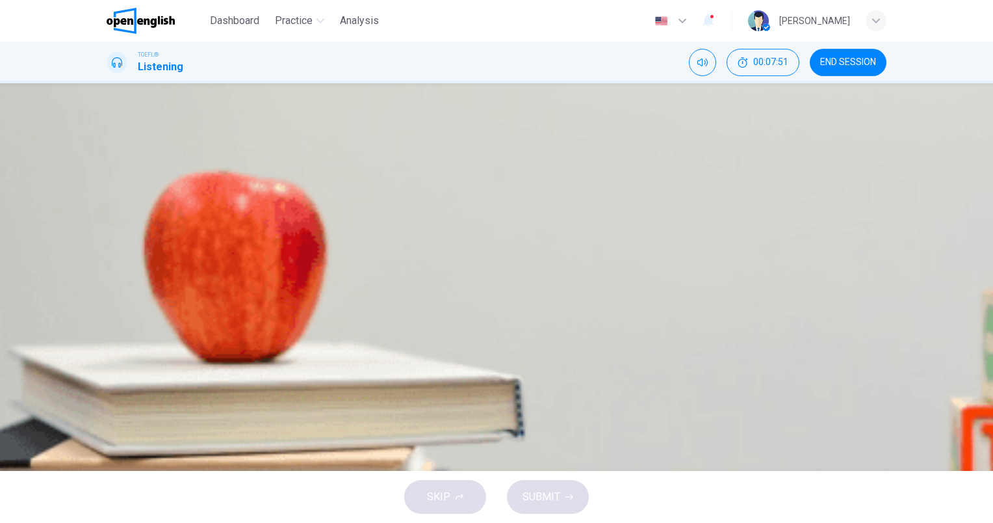
click at [108, 333] on icon "button" at bounding box center [108, 333] width 0 height 0
click at [462, 233] on span "How the accurate measurement of latitude and longitude affected trade" at bounding box center [300, 226] width 324 height 16
click at [567, 491] on button "SUBMIT" at bounding box center [548, 497] width 82 height 34
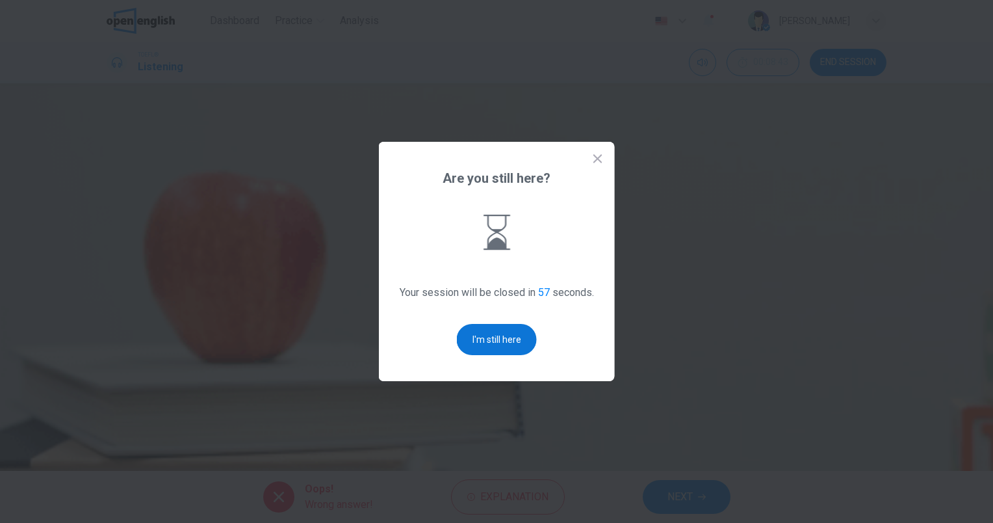
click at [485, 342] on button "I'm still here" at bounding box center [497, 339] width 80 height 31
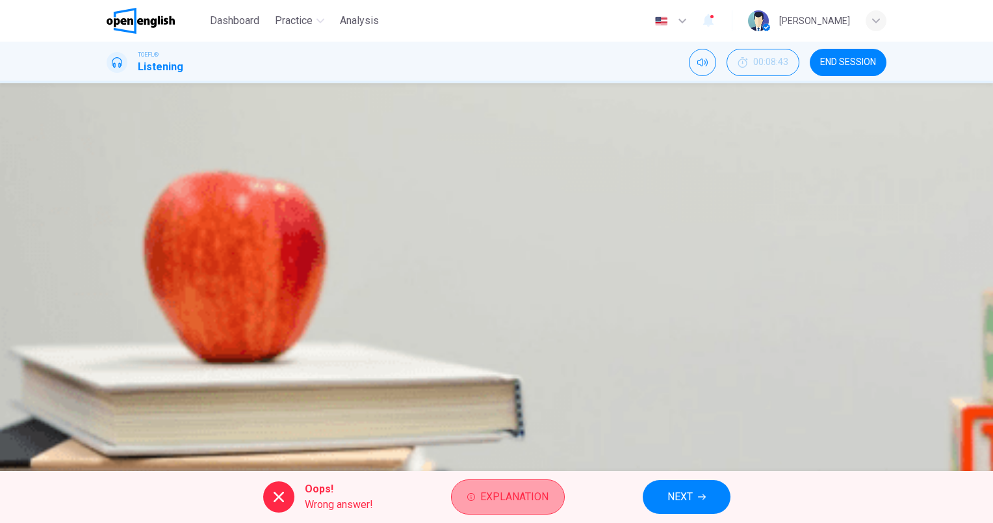
click at [505, 494] on span "Explanation" at bounding box center [514, 496] width 68 height 18
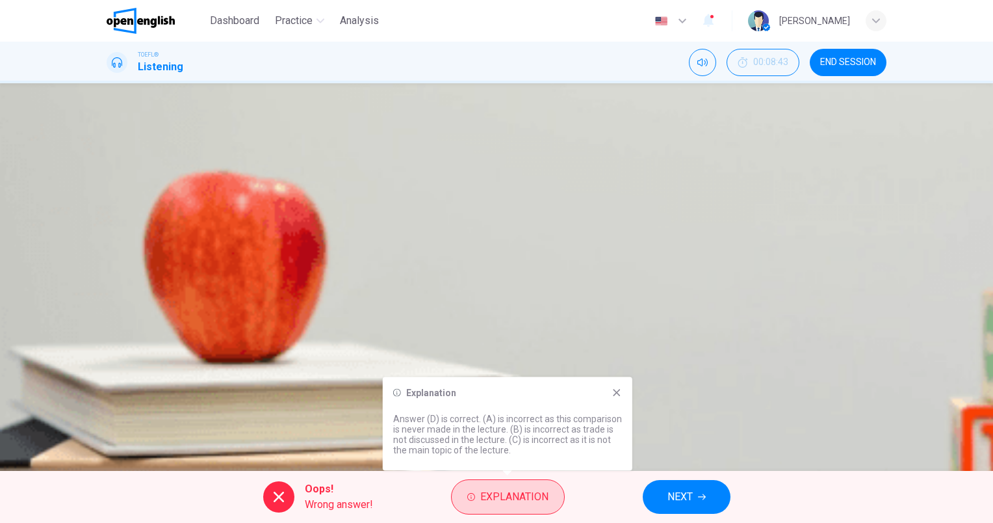
click at [534, 504] on span "Explanation" at bounding box center [514, 496] width 68 height 18
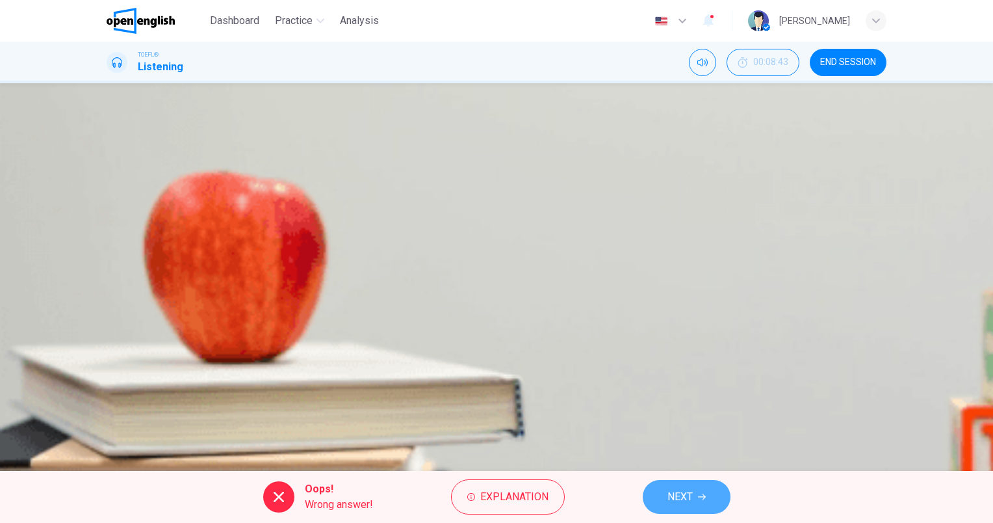
click at [695, 499] on button "NEXT" at bounding box center [687, 497] width 88 height 34
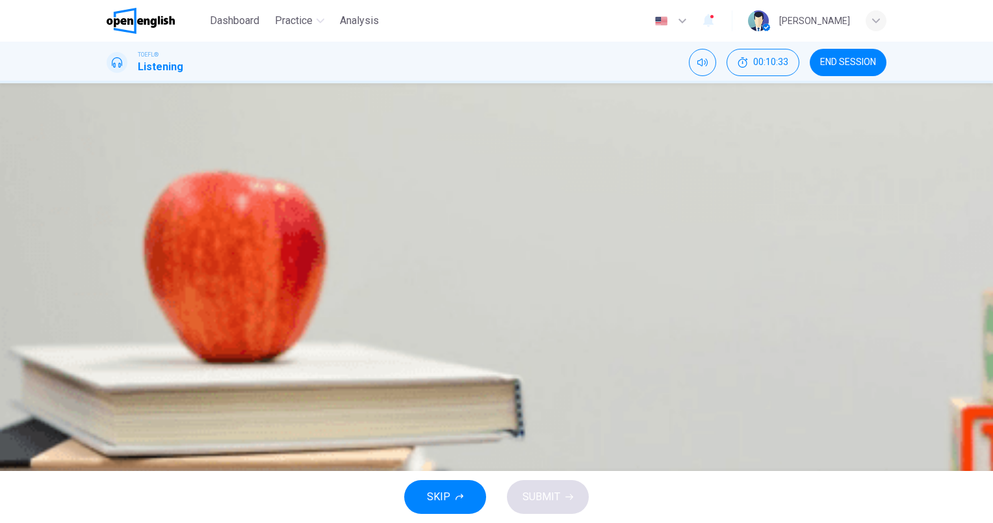
click at [108, 333] on icon "button" at bounding box center [108, 333] width 0 height 0
click at [363, 266] on span "Getting caught in unfavourable winds and currents" at bounding box center [250, 258] width 225 height 16
click at [569, 493] on icon "button" at bounding box center [569, 497] width 8 height 8
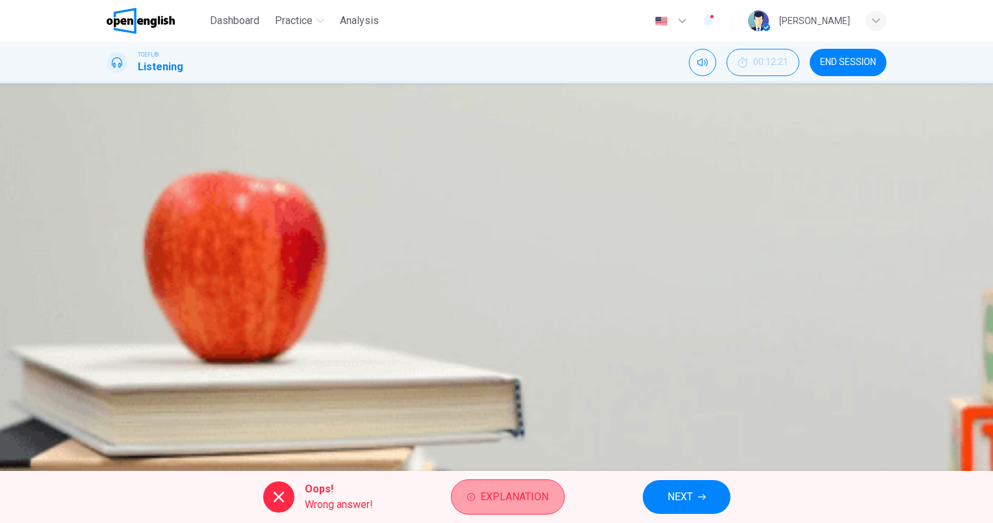
click at [523, 504] on span "Explanation" at bounding box center [514, 496] width 68 height 18
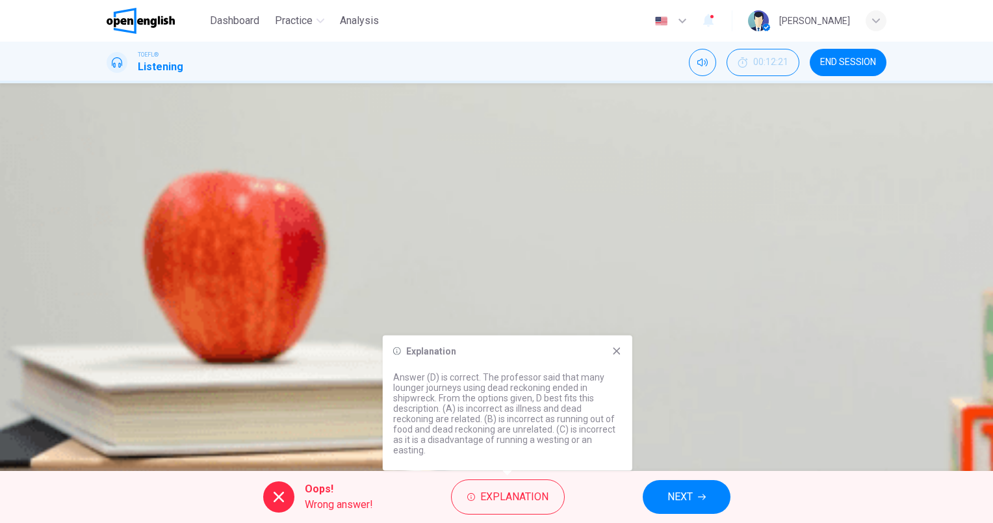
click at [855, 307] on div "Question 2 Which one is a disadvantage of dead reckoning? A More illness on boa…" at bounding box center [497, 226] width 780 height 161
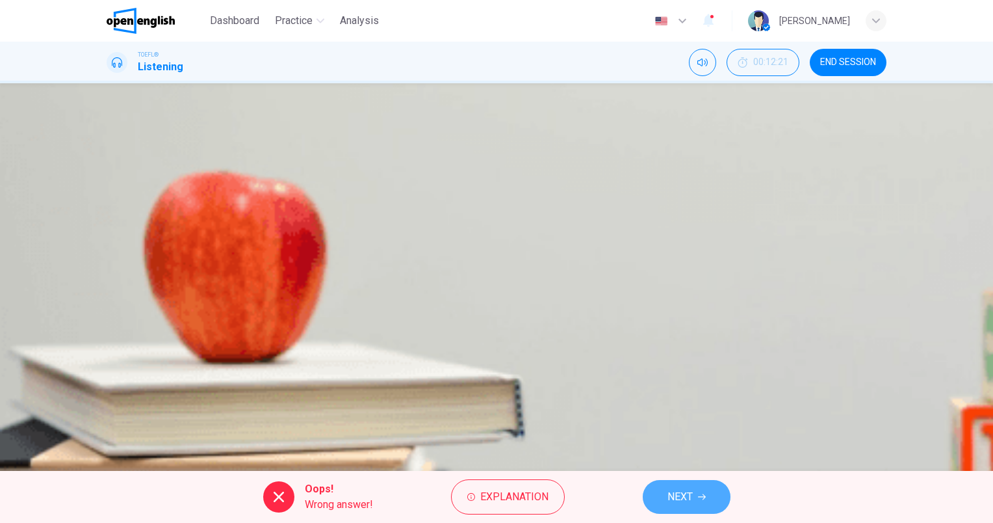
click at [691, 489] on span "NEXT" at bounding box center [679, 496] width 25 height 18
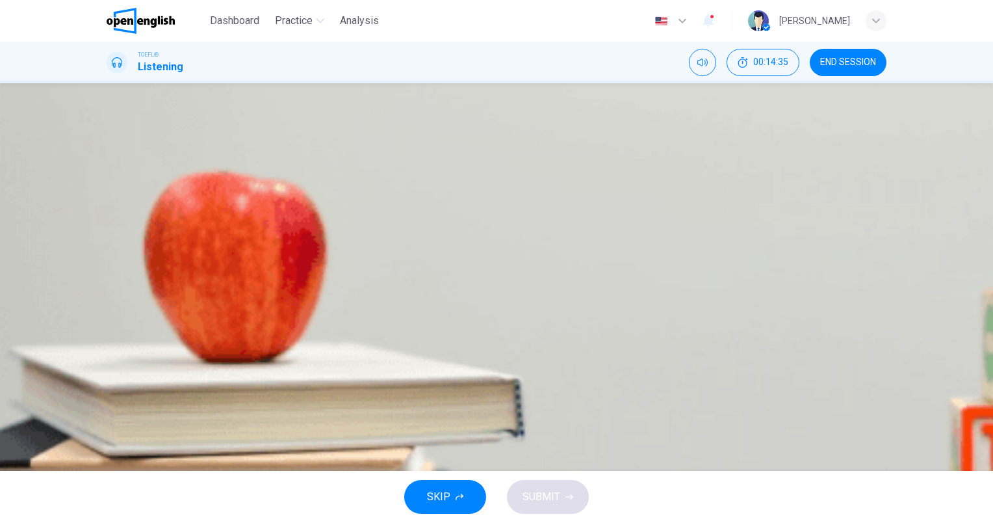
click at [108, 333] on icon "button" at bounding box center [108, 333] width 0 height 0
click at [394, 298] on span "He studied the reasons why clocks are inaccurate at sea" at bounding box center [266, 291] width 256 height 16
click at [559, 495] on button "SUBMIT" at bounding box center [548, 497] width 82 height 34
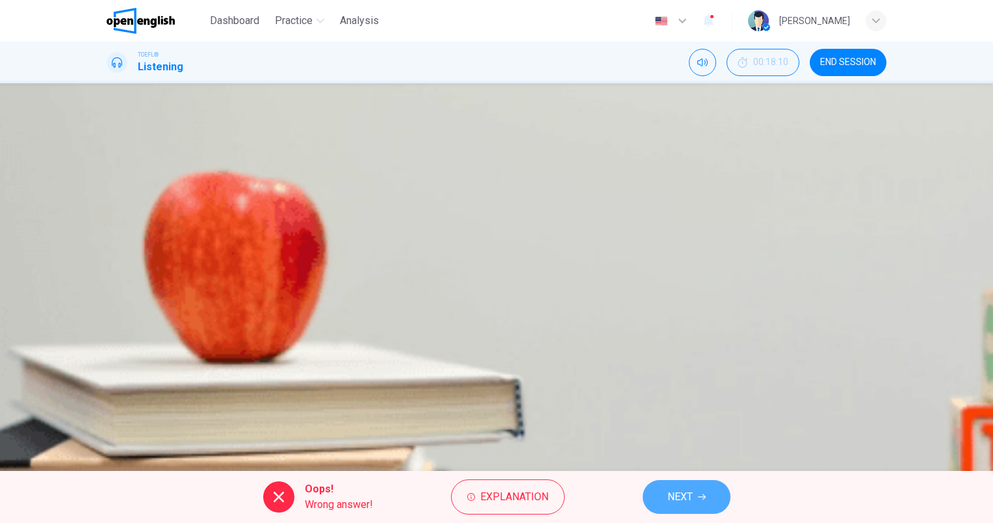
click at [690, 502] on span "NEXT" at bounding box center [679, 496] width 25 height 18
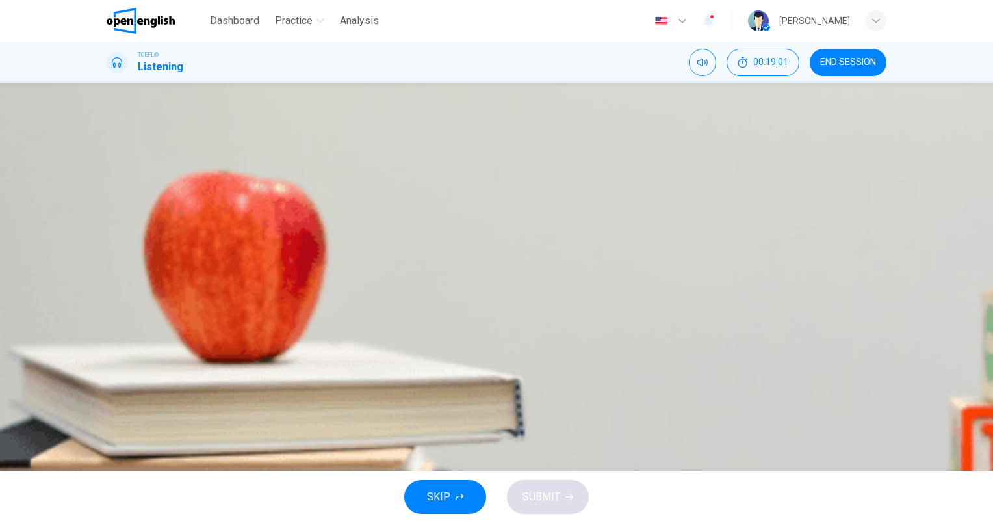
click at [108, 333] on icon "button" at bounding box center [108, 333] width 0 height 0
click at [657, 307] on div "Question 4 Model H4 differed from models H1, H2 and H3 because it... A Was cons…" at bounding box center [497, 226] width 780 height 161
type input "*"
click at [541, 307] on button "D Solved the problem of constant movement on ship" at bounding box center [497, 290] width 780 height 32
click at [554, 493] on span "SUBMIT" at bounding box center [542, 496] width 38 height 18
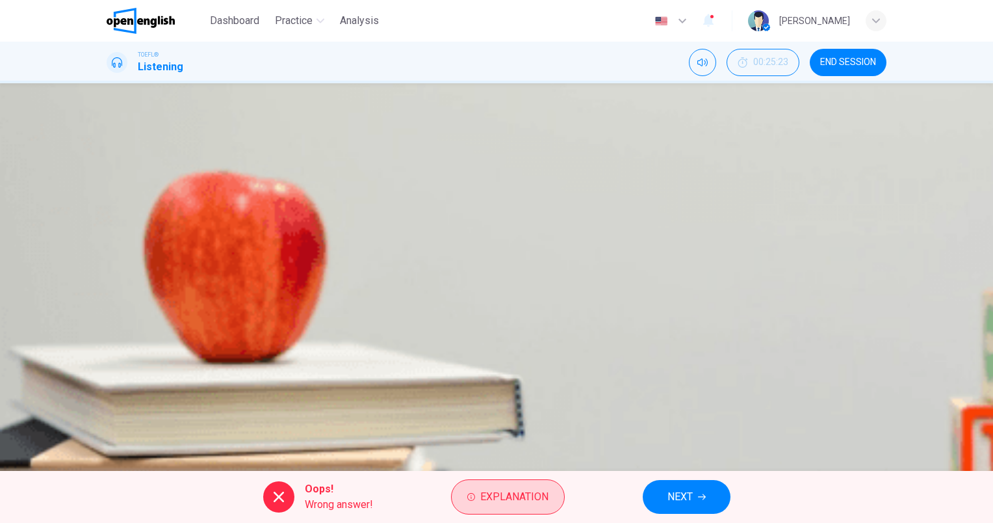
click at [513, 498] on span "Explanation" at bounding box center [514, 496] width 68 height 18
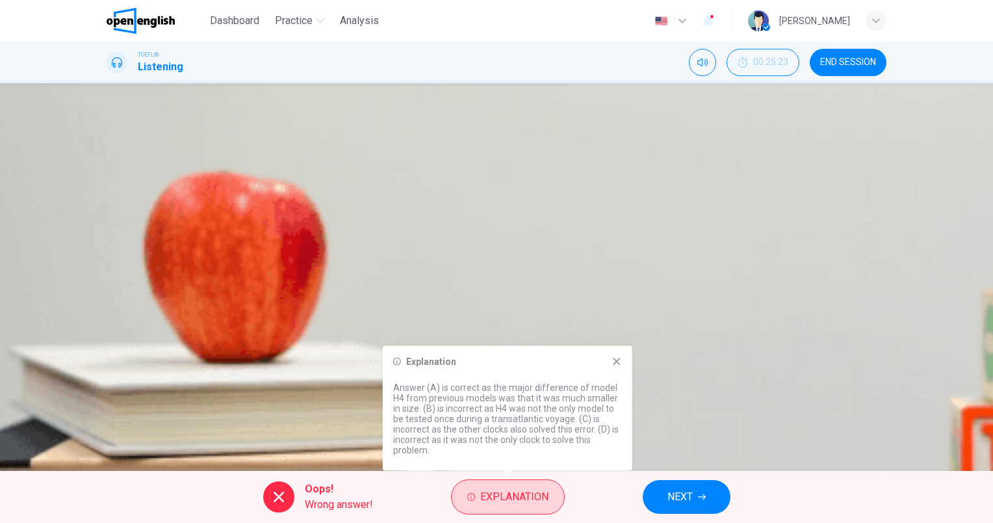
click at [504, 507] on button "Explanation" at bounding box center [508, 496] width 114 height 35
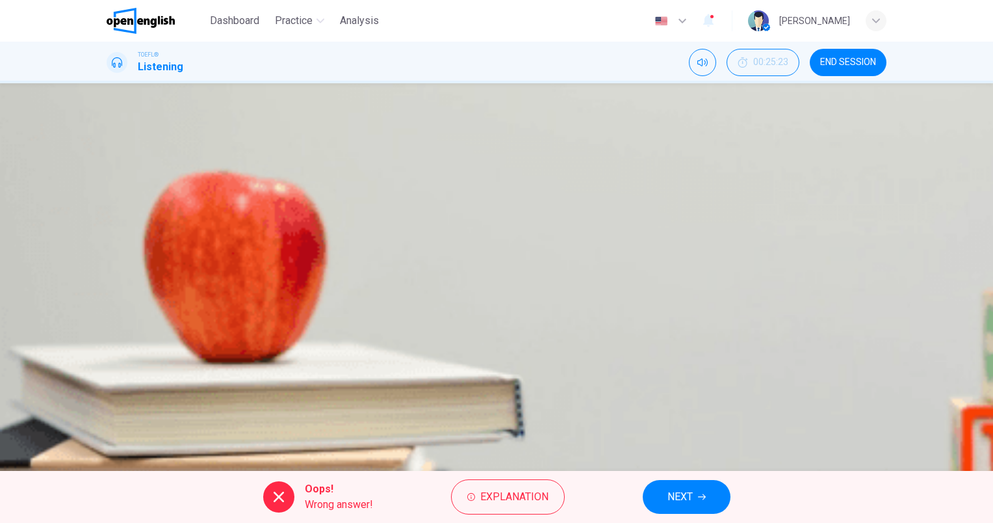
click at [686, 495] on span "NEXT" at bounding box center [679, 496] width 25 height 18
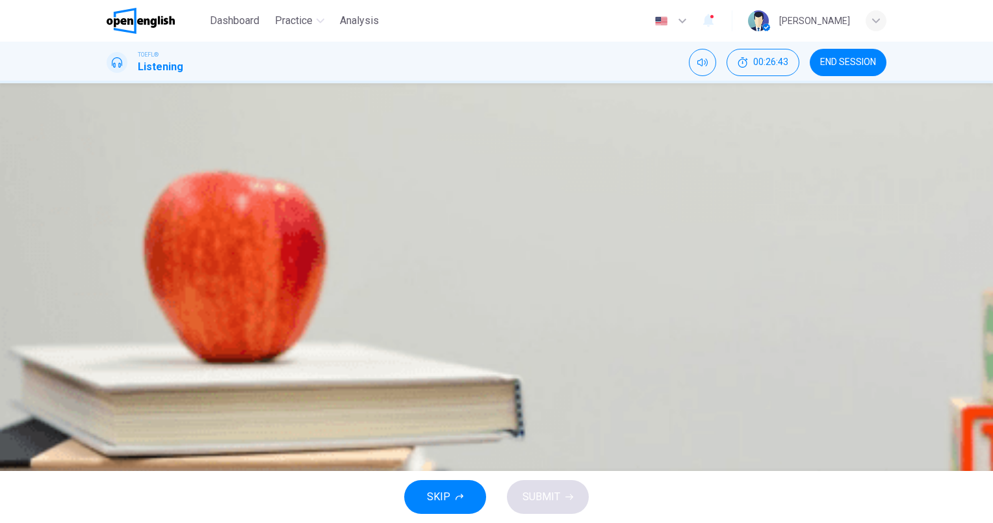
click at [473, 201] on span "They never recognized [PERSON_NAME] for his contribution to navigation" at bounding box center [305, 193] width 335 height 16
click at [540, 495] on span "SUBMIT" at bounding box center [542, 496] width 38 height 18
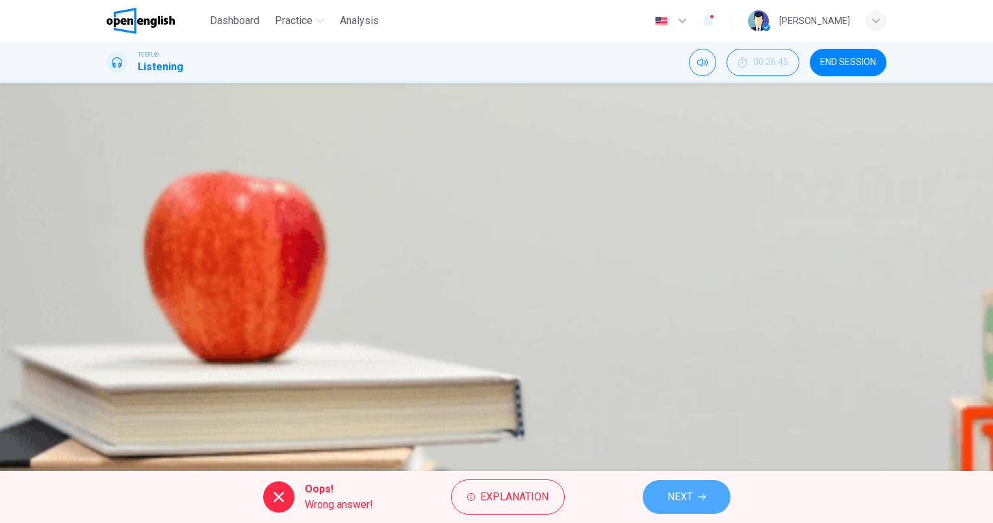
click at [686, 498] on span "NEXT" at bounding box center [679, 496] width 25 height 18
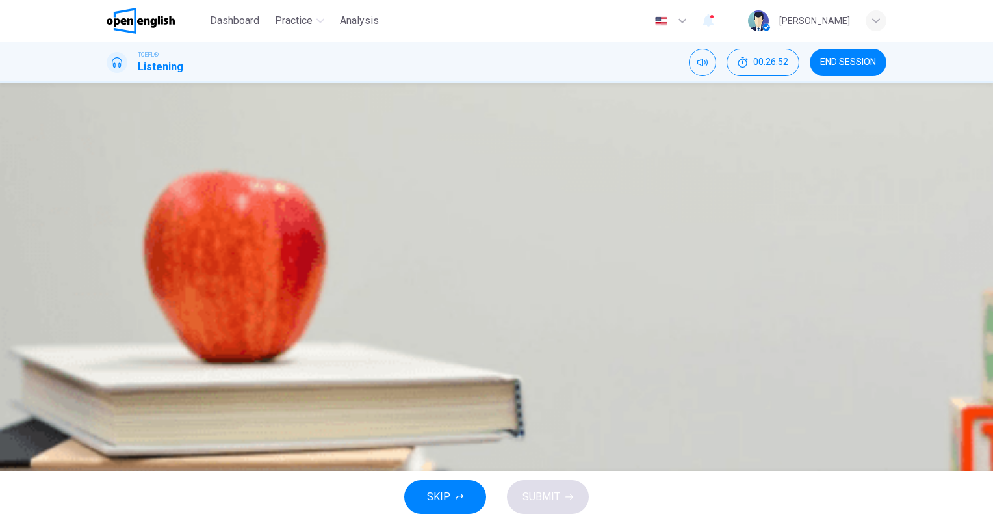
click at [123, 203] on icon "button" at bounding box center [116, 196] width 14 height 16
click at [108, 188] on icon "button" at bounding box center [108, 188] width 0 height 0
type input "*"
click at [385, 267] on span "How sailors navigated without knowledge of longitude" at bounding box center [261, 260] width 247 height 16
click at [565, 486] on button "SUBMIT" at bounding box center [548, 497] width 82 height 34
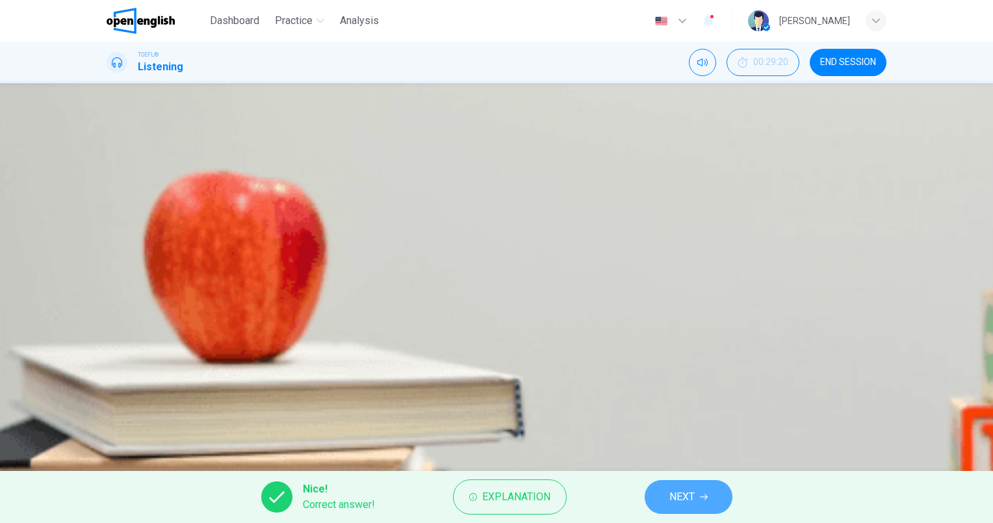
click at [690, 491] on span "NEXT" at bounding box center [681, 496] width 25 height 18
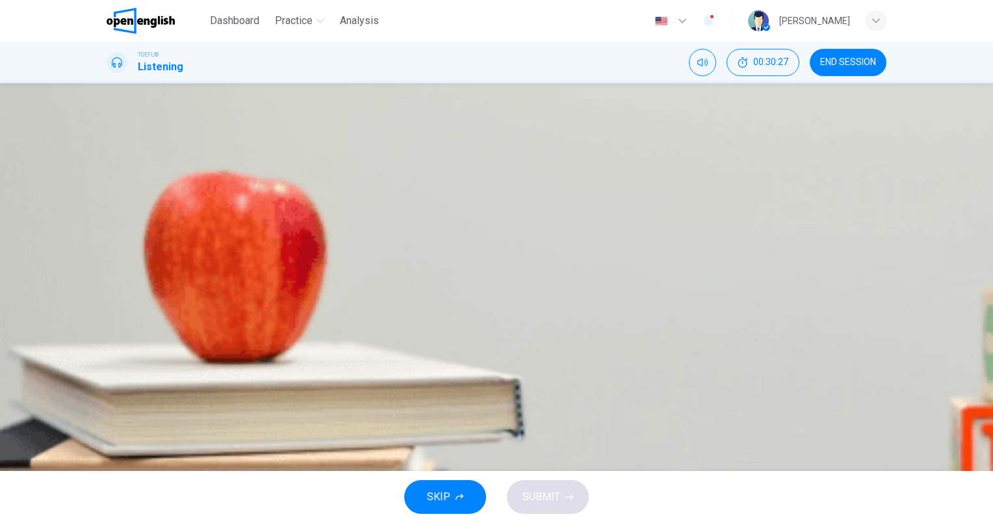
click at [108, 333] on icon "button" at bounding box center [108, 333] width 0 height 0
click at [662, 307] on div "Question 7 What does the [PERSON_NAME] suggest that the student do to help his …" at bounding box center [497, 226] width 780 height 161
click at [592, 274] on button "C Start publishing in the school newspaper" at bounding box center [497, 258] width 780 height 32
click at [539, 510] on button "SUBMIT" at bounding box center [548, 497] width 82 height 34
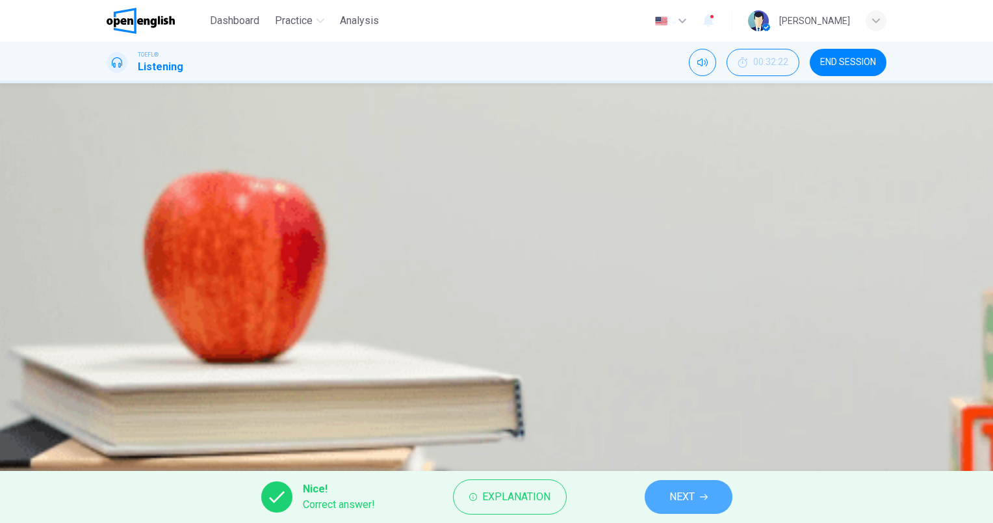
click at [689, 495] on span "NEXT" at bounding box center [681, 496] width 25 height 18
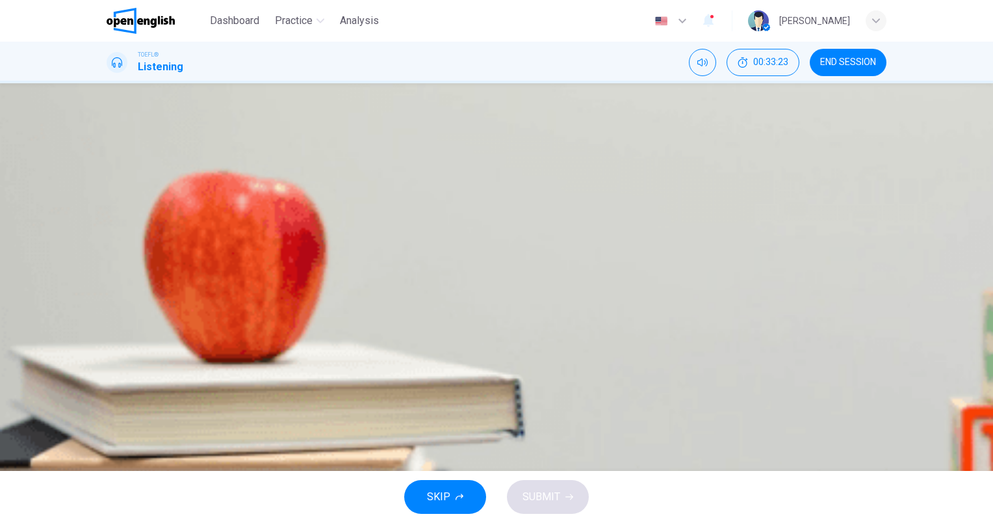
click at [108, 333] on icon "button" at bounding box center [108, 333] width 0 height 0
click at [502, 201] on span "The [PERSON_NAME] wants to know how the students will gather and hold food" at bounding box center [319, 193] width 363 height 16
click at [555, 493] on span "SUBMIT" at bounding box center [542, 496] width 38 height 18
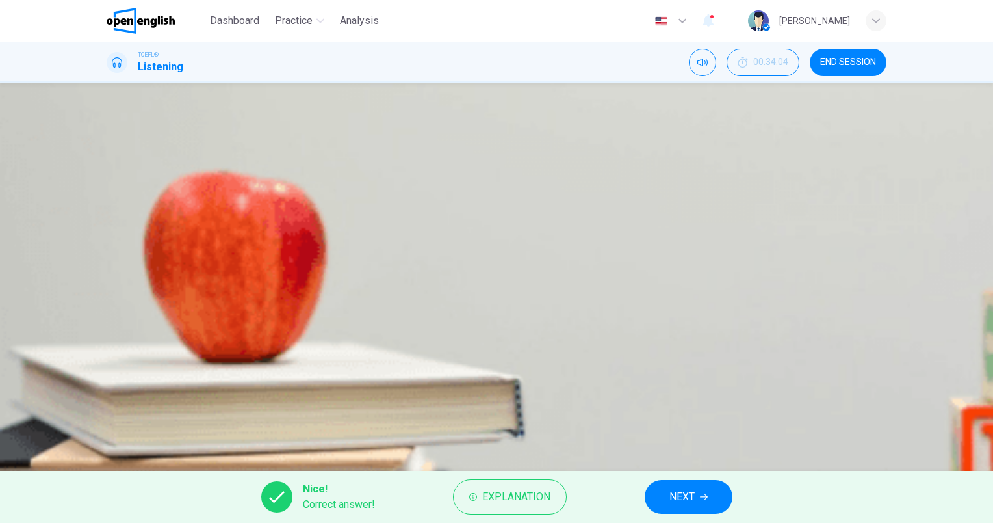
type input "*"
click at [695, 495] on span "NEXT" at bounding box center [681, 496] width 25 height 18
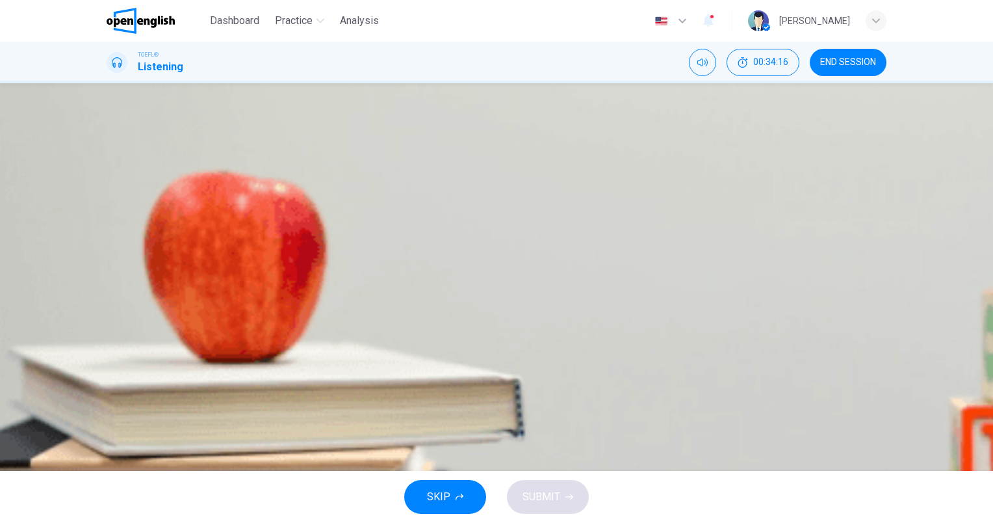
click at [210, 298] on span "All of the above" at bounding box center [173, 291] width 71 height 16
click at [542, 495] on span "SUBMIT" at bounding box center [542, 496] width 38 height 18
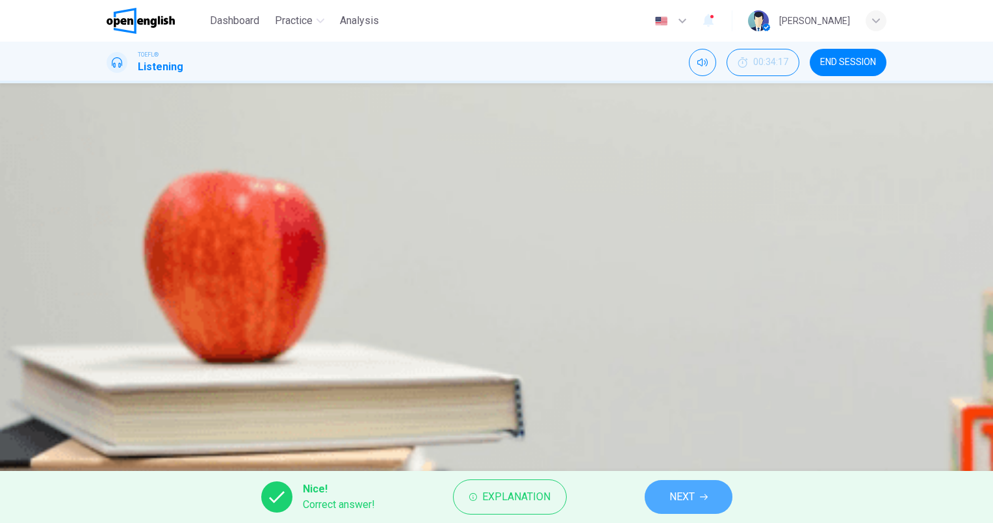
click at [693, 502] on span "NEXT" at bounding box center [681, 496] width 25 height 18
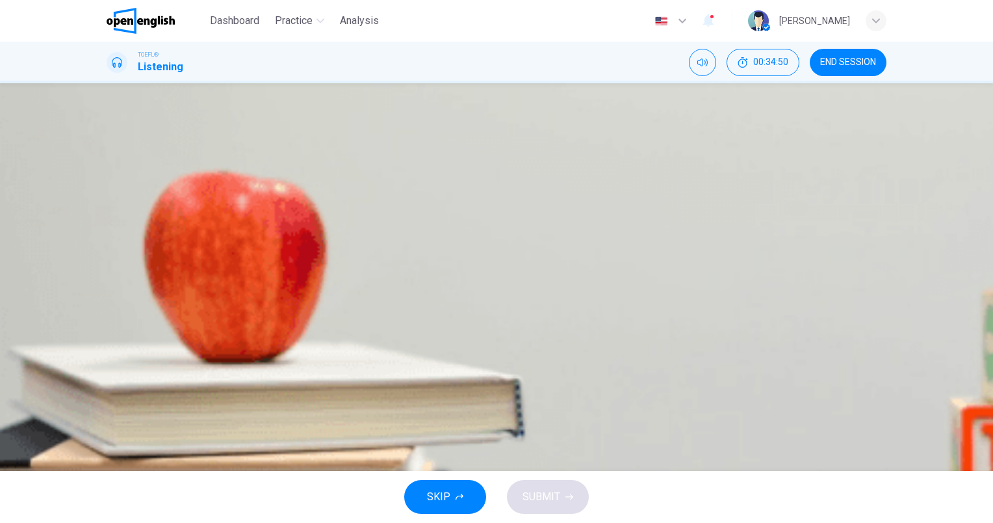
click at [428, 298] on span "He wants to propose that the cafeteria offers more food variety" at bounding box center [282, 291] width 289 height 16
click at [550, 495] on span "SUBMIT" at bounding box center [542, 496] width 38 height 18
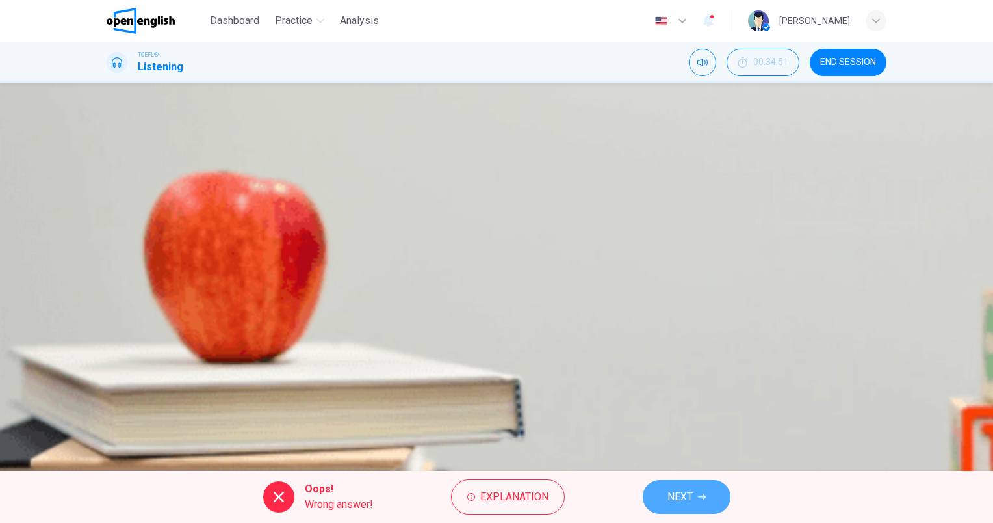
click at [693, 495] on button "NEXT" at bounding box center [687, 497] width 88 height 34
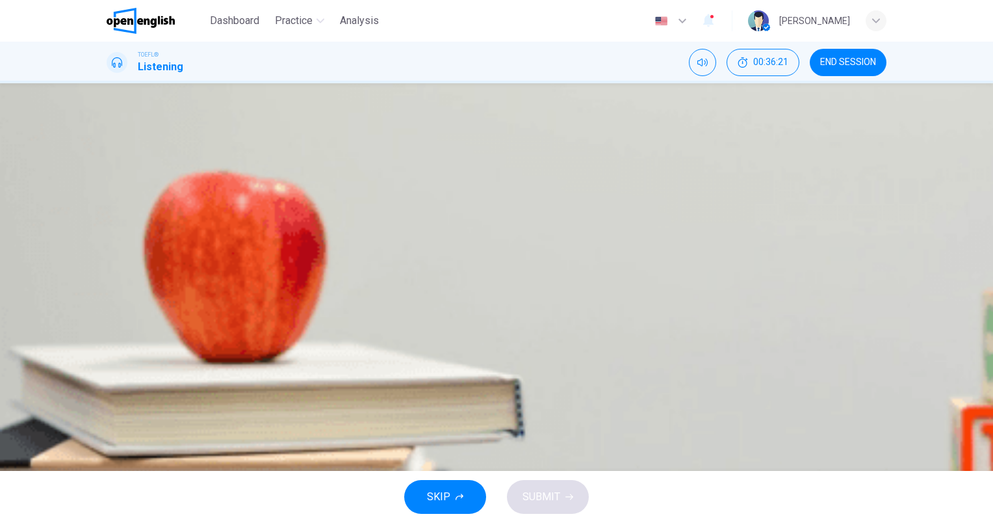
click at [119, 333] on icon "button" at bounding box center [116, 341] width 14 height 16
click at [620, 307] on div "Question 11 What is the lecture mainly about? A The uses and limitations of fMR…" at bounding box center [497, 226] width 780 height 161
click at [285, 233] on span "The effects of fMRI on the brain" at bounding box center [211, 226] width 146 height 16
click at [549, 504] on span "SUBMIT" at bounding box center [542, 496] width 38 height 18
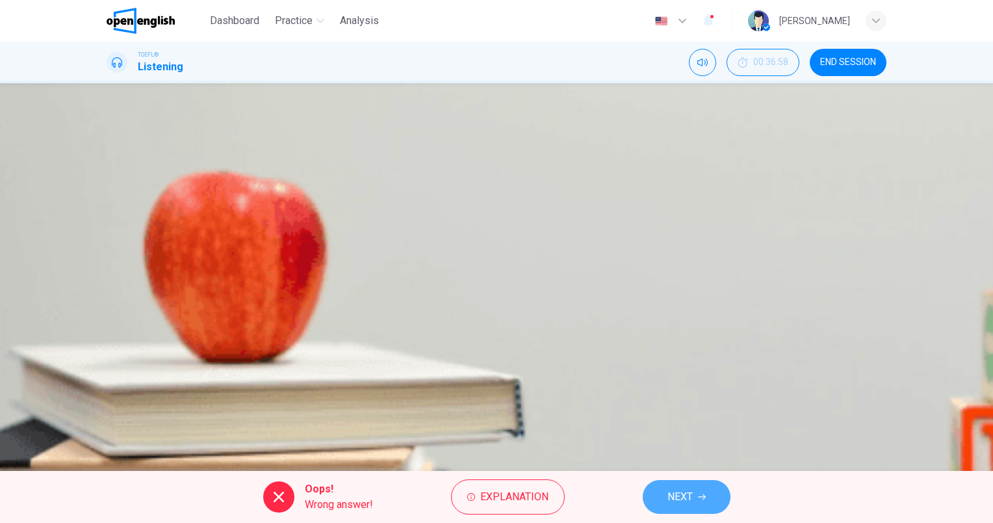
click at [686, 493] on span "NEXT" at bounding box center [679, 496] width 25 height 18
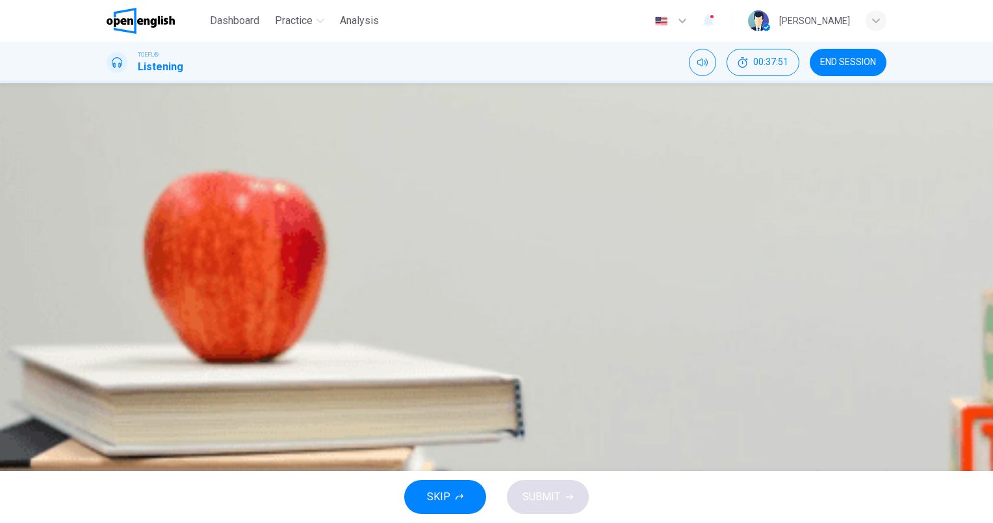
click at [109, 324] on button "button" at bounding box center [108, 330] width 3 height 12
click at [406, 266] on span "Using the brain depletes the amount of oxygen in the blood" at bounding box center [272, 258] width 268 height 16
click at [547, 500] on span "SUBMIT" at bounding box center [542, 496] width 38 height 18
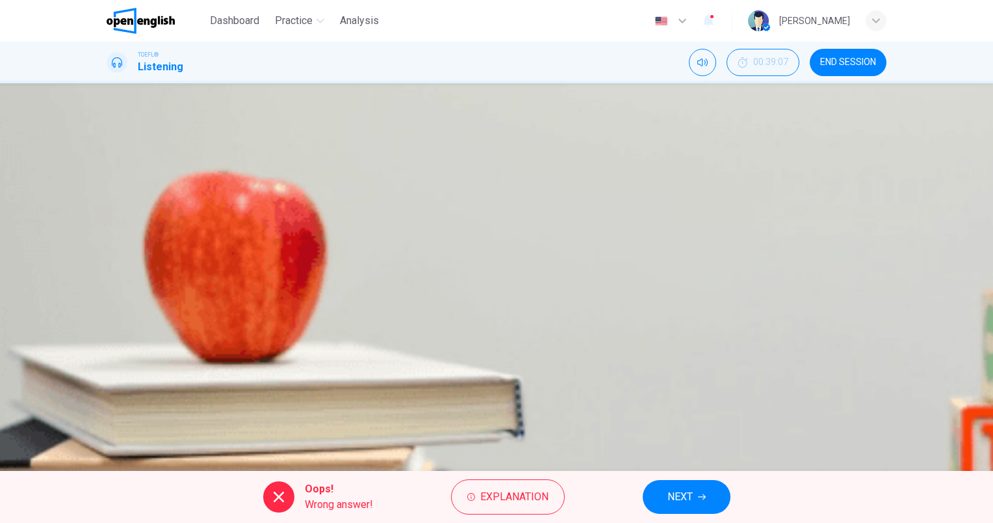
click at [697, 494] on button "NEXT" at bounding box center [687, 497] width 88 height 34
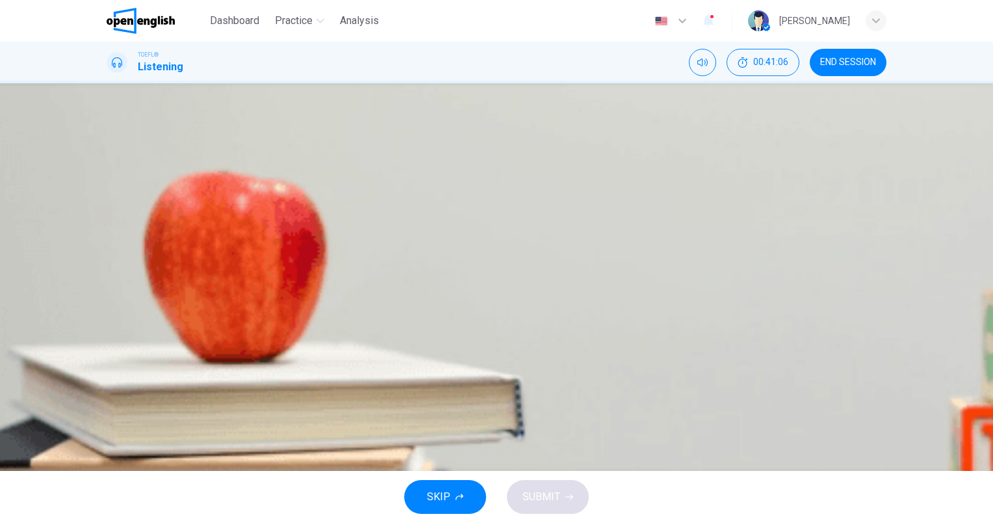
click at [122, 333] on icon "button" at bounding box center [116, 341] width 14 height 16
type input "*"
click at [378, 233] on span "Trials have not been carried out by practicing doctors" at bounding box center [258, 226] width 240 height 16
click at [554, 493] on span "SUBMIT" at bounding box center [542, 496] width 38 height 18
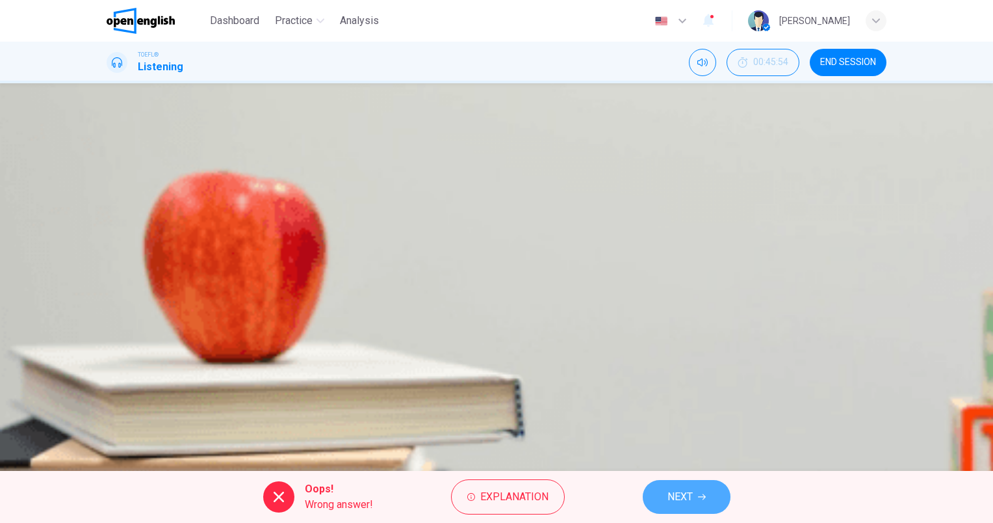
click at [665, 493] on button "NEXT" at bounding box center [687, 497] width 88 height 34
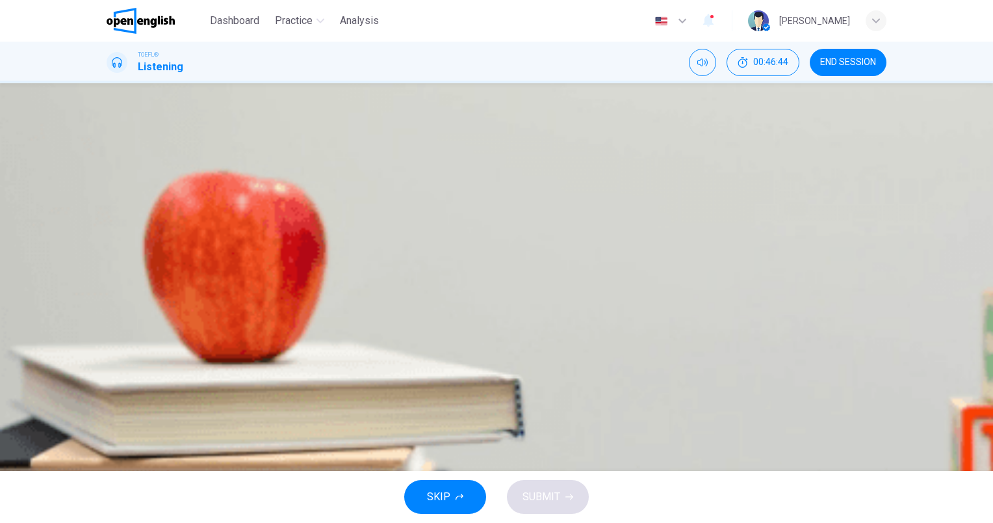
click at [670, 209] on button "A It based its assumptions on badly-conducted research" at bounding box center [497, 193] width 780 height 32
click at [556, 494] on span "SUBMIT" at bounding box center [542, 496] width 38 height 18
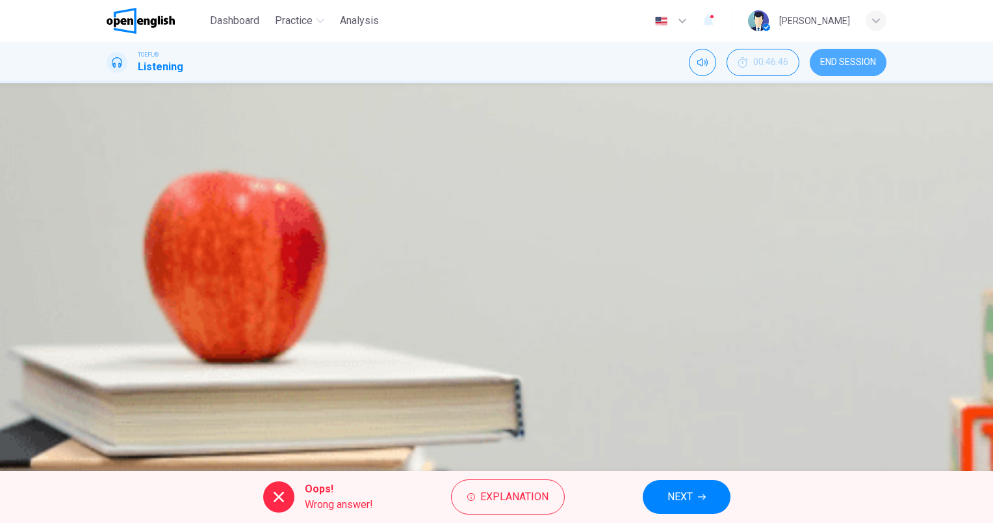
click at [850, 60] on span "END SESSION" at bounding box center [848, 62] width 56 height 10
